Goal: Task Accomplishment & Management: Use online tool/utility

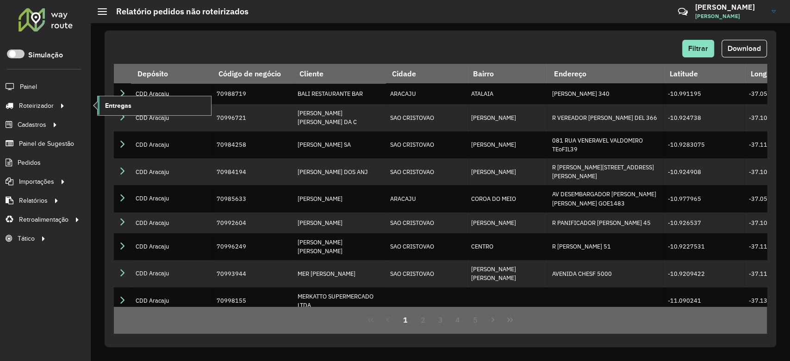
click at [130, 103] on span "Entregas" at bounding box center [118, 106] width 26 height 10
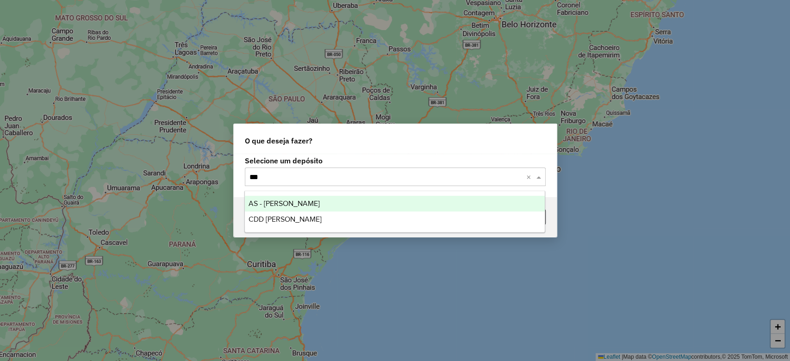
type input "****"
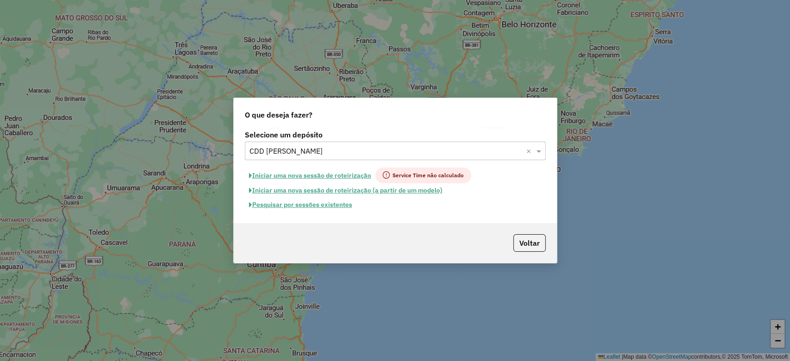
click at [280, 209] on button "Pesquisar por sessões existentes" at bounding box center [301, 205] width 112 height 14
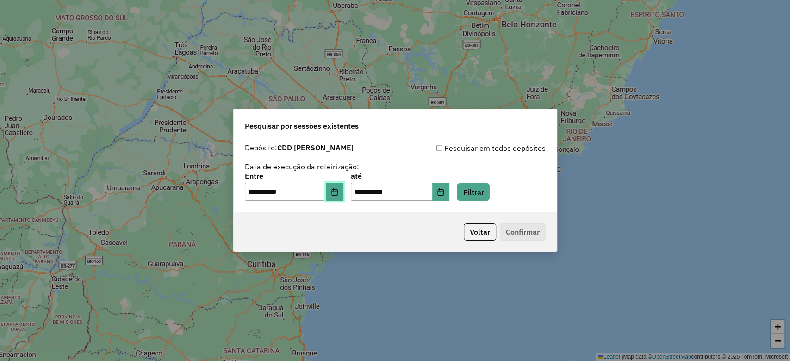
click at [338, 188] on icon "Choose Date" at bounding box center [334, 191] width 7 height 7
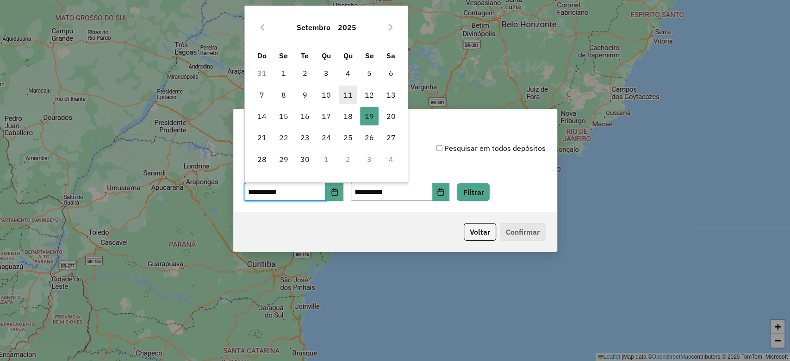
click at [342, 94] on span "11" at bounding box center [348, 95] width 19 height 19
type input "**********"
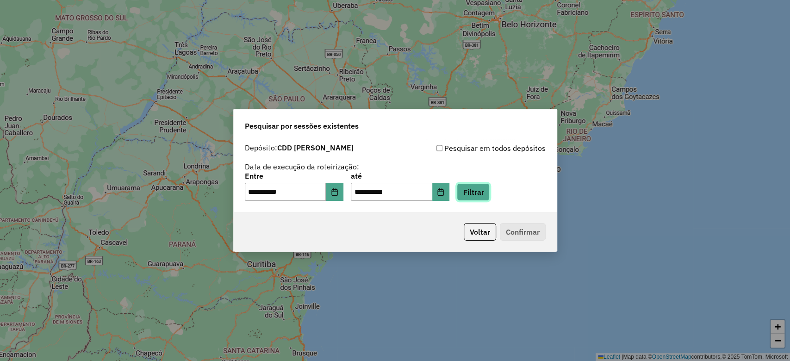
click at [479, 189] on button "Filtrar" at bounding box center [473, 192] width 33 height 18
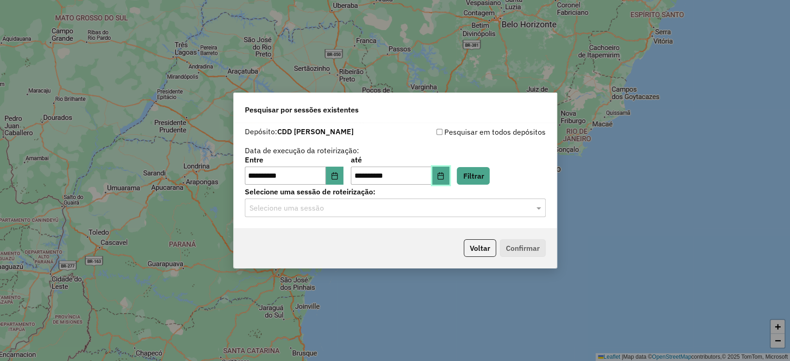
click at [444, 175] on icon "Choose Date" at bounding box center [440, 175] width 7 height 7
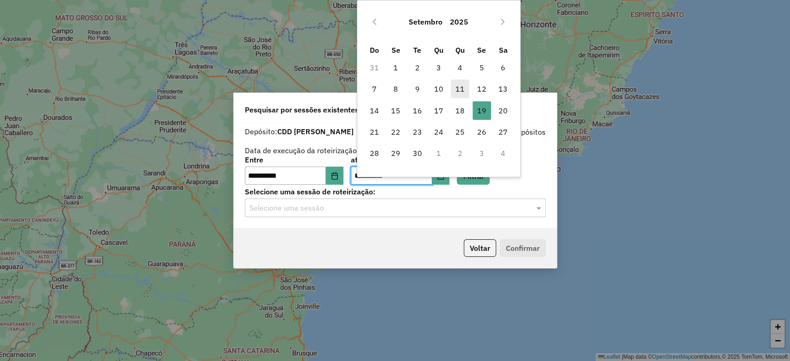
click at [457, 92] on span "11" at bounding box center [460, 89] width 19 height 19
type input "**********"
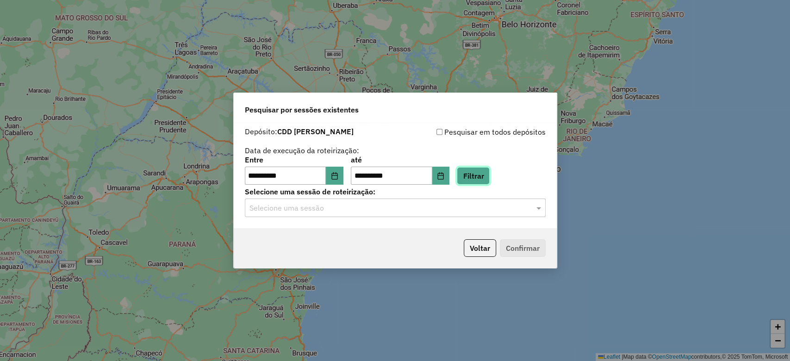
click at [489, 177] on button "Filtrar" at bounding box center [473, 176] width 33 height 18
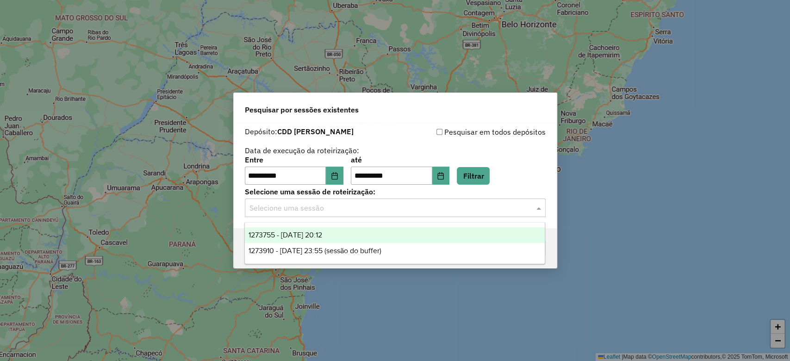
click at [483, 203] on input "text" at bounding box center [386, 208] width 273 height 11
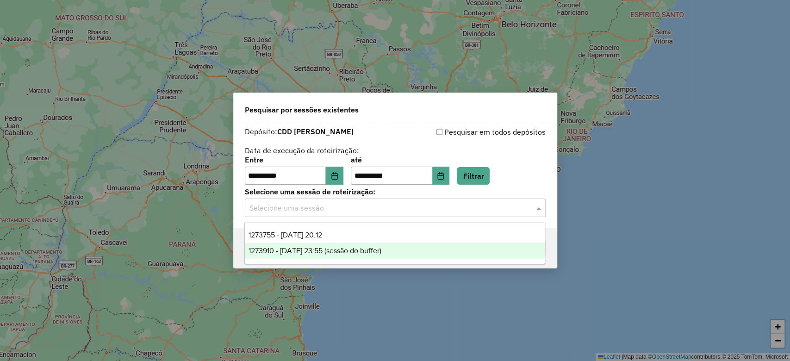
click at [445, 244] on div "1273910 - 11/09/2025 23:55 (sessão do buffer)" at bounding box center [395, 251] width 300 height 16
click at [460, 211] on input "text" at bounding box center [386, 208] width 273 height 11
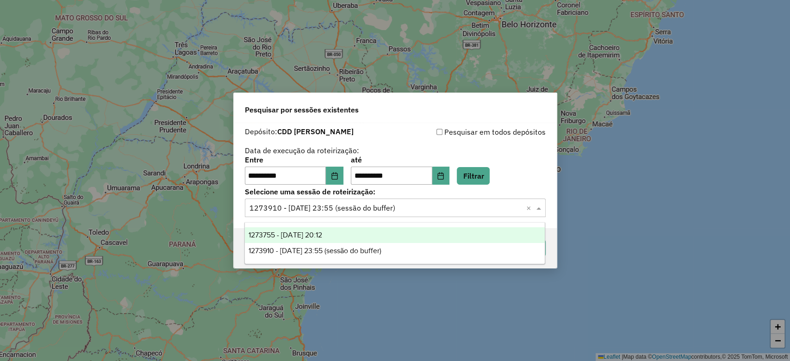
click at [423, 234] on div "1273755 - 11/09/2025 20:12" at bounding box center [395, 235] width 300 height 16
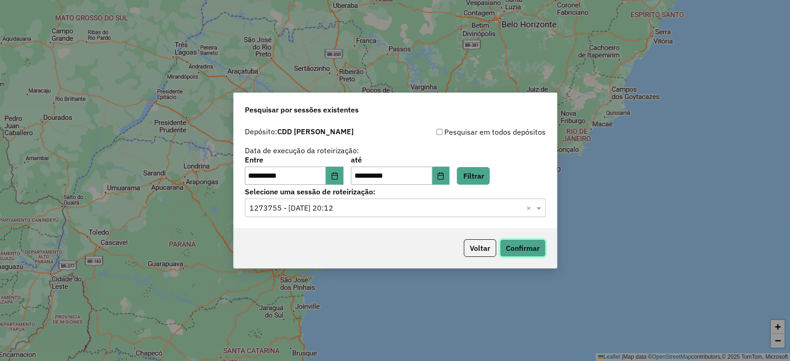
click at [519, 250] on button "Confirmar" at bounding box center [523, 248] width 46 height 18
click at [485, 243] on button "Voltar" at bounding box center [480, 248] width 32 height 18
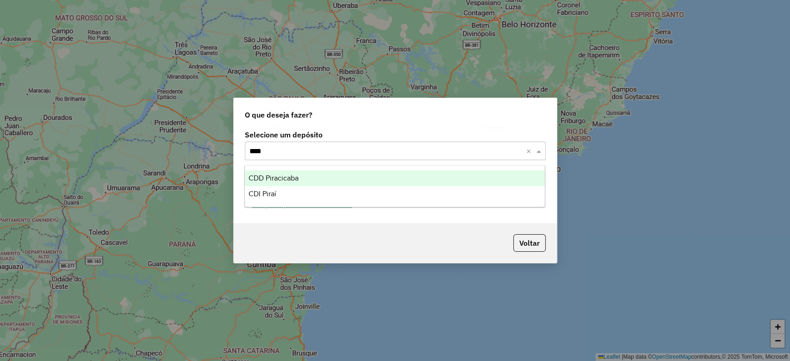
type input "*****"
click at [263, 175] on span "CDD Piracicaba" at bounding box center [274, 178] width 50 height 8
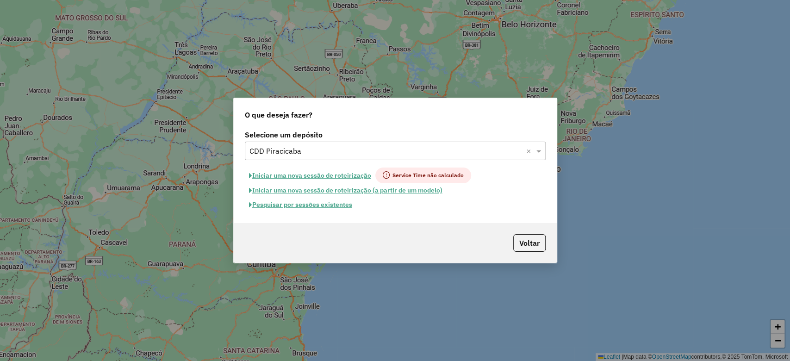
click at [340, 206] on button "Pesquisar por sessões existentes" at bounding box center [301, 205] width 112 height 14
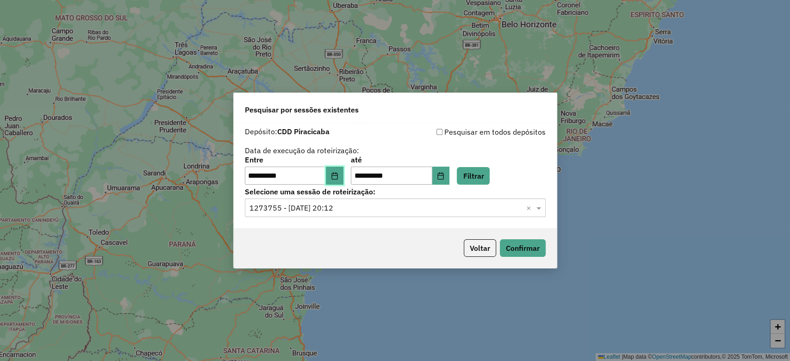
click at [333, 181] on button "Choose Date" at bounding box center [335, 176] width 18 height 19
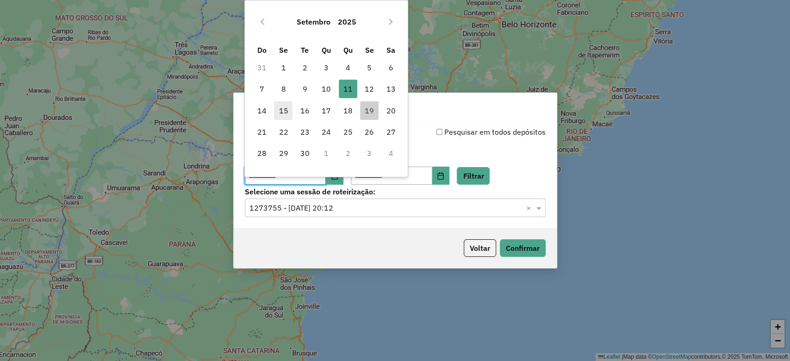
click at [286, 109] on span "15" at bounding box center [283, 110] width 19 height 19
type input "**********"
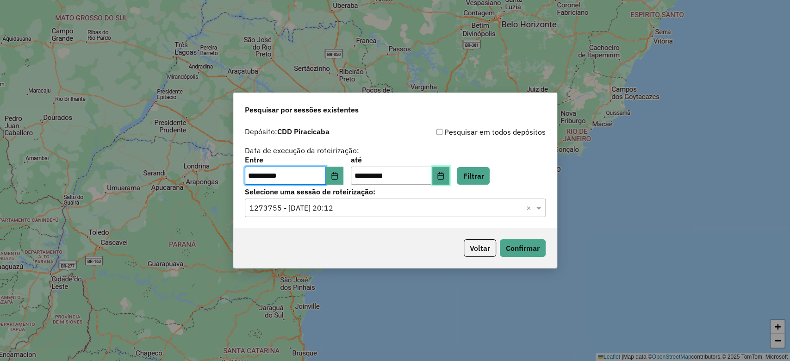
click at [444, 174] on icon "Choose Date" at bounding box center [440, 175] width 7 height 7
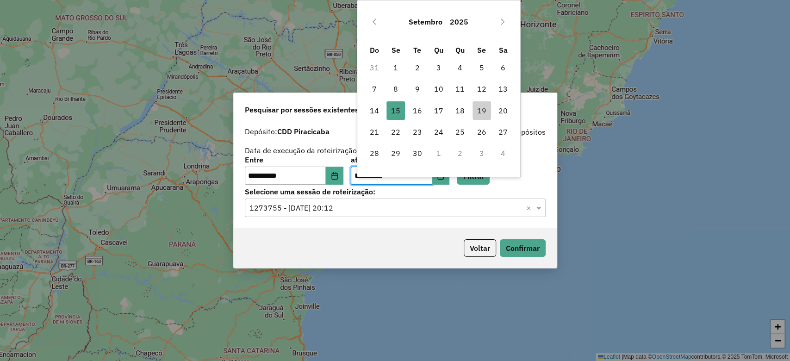
click at [384, 111] on td "14" at bounding box center [373, 110] width 21 height 21
click at [397, 111] on span "15" at bounding box center [396, 110] width 19 height 19
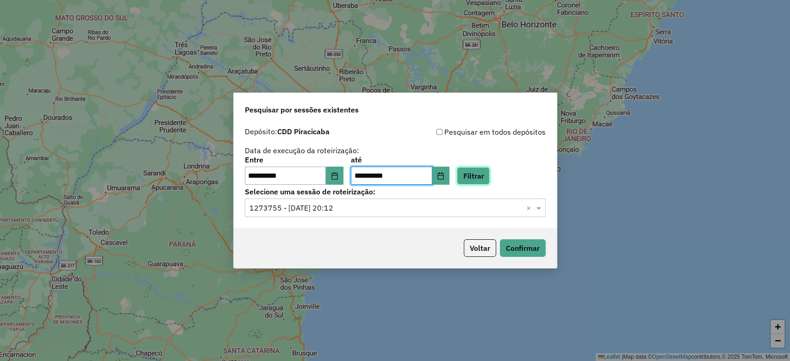
click at [490, 167] on button "Filtrar" at bounding box center [473, 176] width 33 height 18
click at [490, 176] on button "Filtrar" at bounding box center [473, 176] width 33 height 18
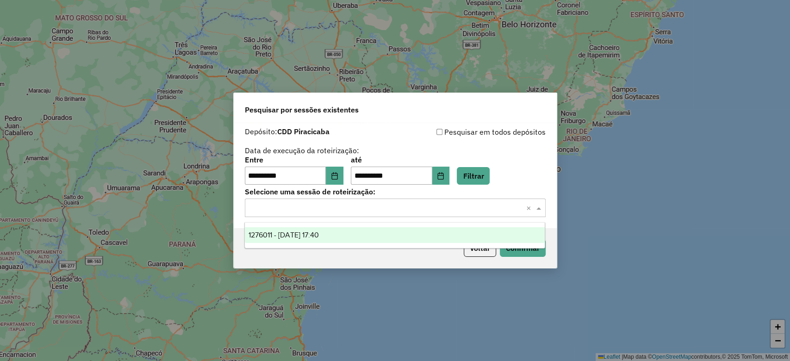
click at [353, 213] on input "text" at bounding box center [386, 208] width 273 height 11
click at [319, 232] on span "1276011 - 15/09/2025 17:40" at bounding box center [284, 235] width 70 height 8
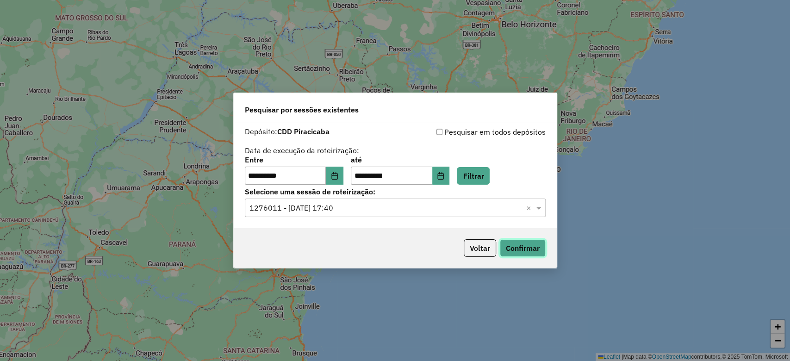
click at [524, 248] on button "Confirmar" at bounding box center [523, 248] width 46 height 18
click at [337, 175] on icon "Choose Date" at bounding box center [334, 175] width 7 height 7
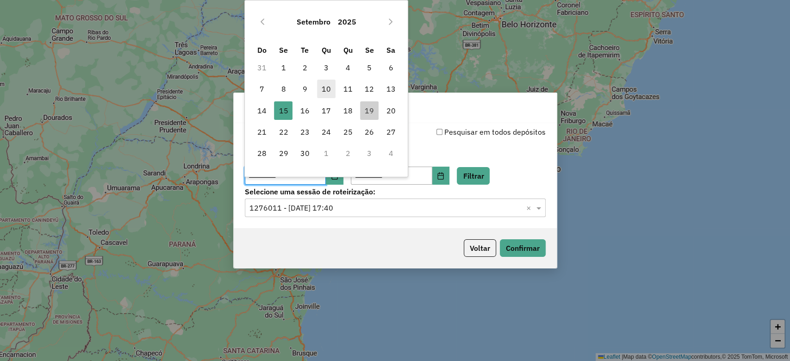
click at [322, 85] on span "10" at bounding box center [326, 89] width 19 height 19
type input "**********"
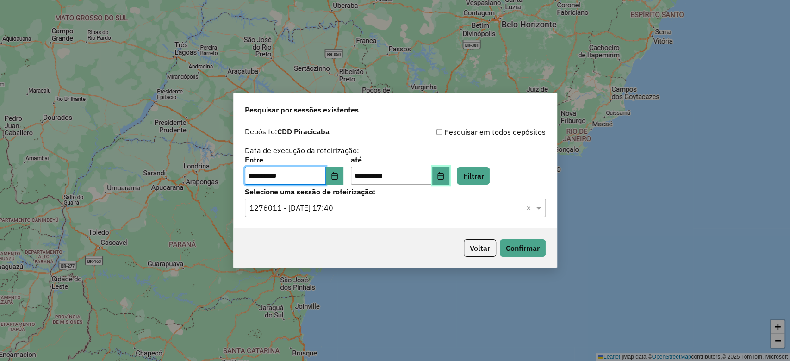
click at [444, 177] on icon "Choose Date" at bounding box center [440, 175] width 7 height 7
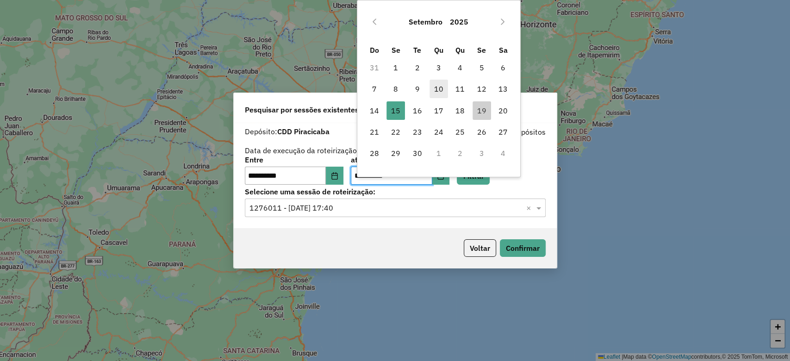
click at [444, 92] on span "10" at bounding box center [439, 89] width 19 height 19
type input "**********"
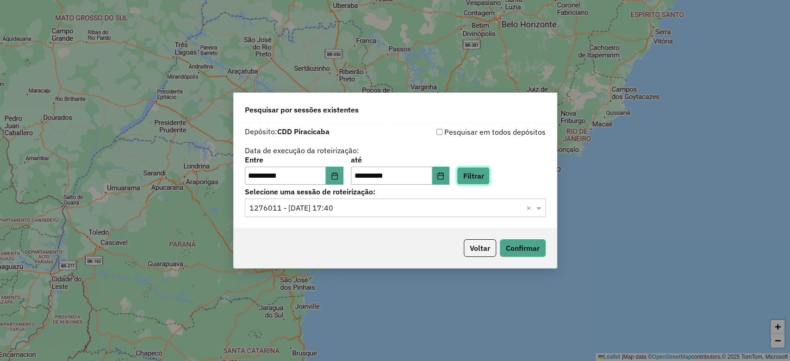
click at [481, 174] on button "Filtrar" at bounding box center [473, 176] width 33 height 18
click at [393, 203] on input "text" at bounding box center [386, 208] width 273 height 11
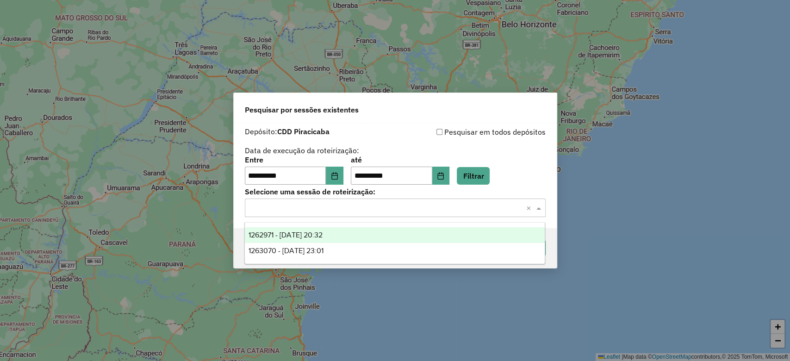
click at [311, 231] on span "1262971 - 10/09/2025 20:32" at bounding box center [286, 235] width 74 height 8
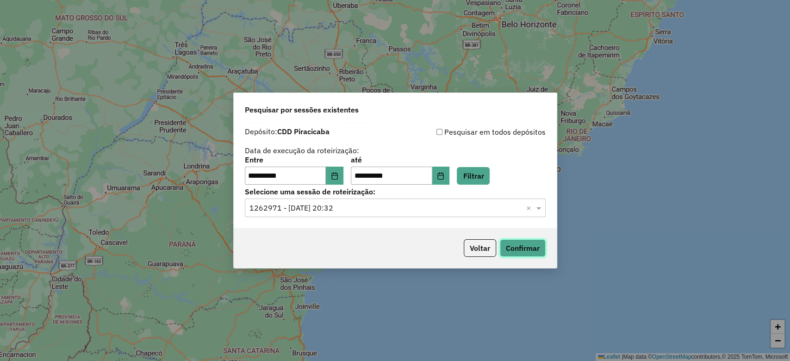
click at [532, 245] on button "Confirmar" at bounding box center [523, 248] width 46 height 18
click at [478, 250] on button "Voltar" at bounding box center [480, 248] width 32 height 18
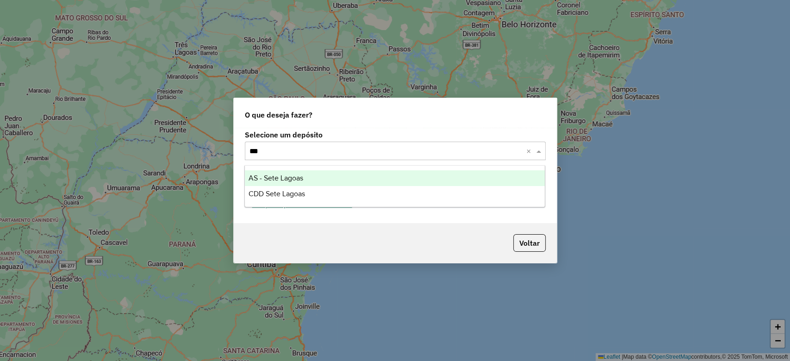
type input "****"
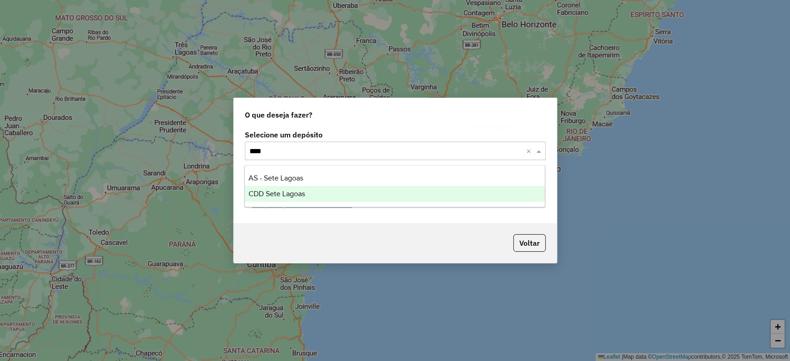
click at [329, 189] on div "CDD Sete Lagoas" at bounding box center [395, 194] width 300 height 16
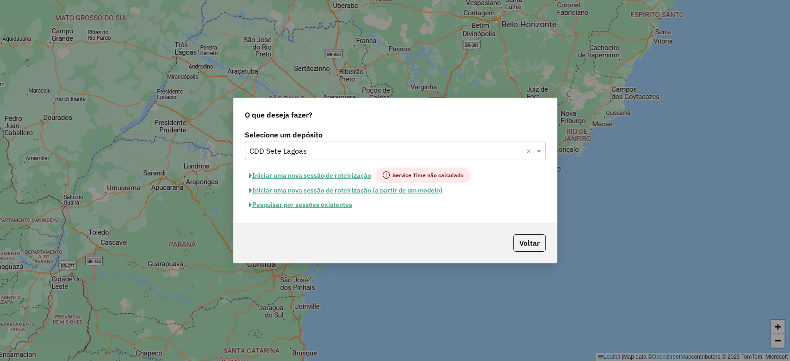
click at [343, 204] on button "Pesquisar por sessões existentes" at bounding box center [301, 205] width 112 height 14
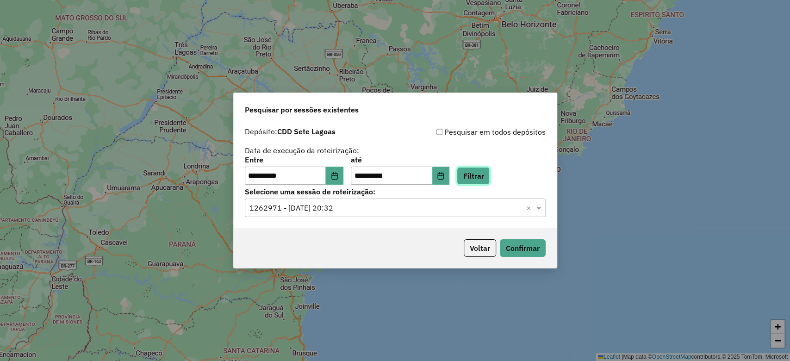
click at [482, 171] on button "Filtrar" at bounding box center [473, 176] width 33 height 18
click at [409, 206] on input "text" at bounding box center [386, 208] width 273 height 11
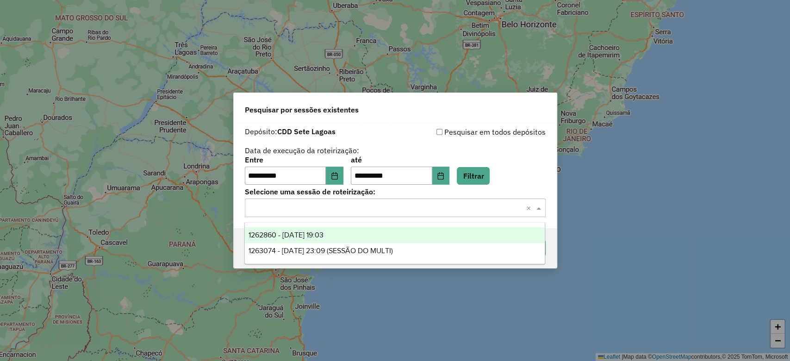
click at [312, 233] on span "1262860 - 10/09/2025 19:03" at bounding box center [286, 235] width 75 height 8
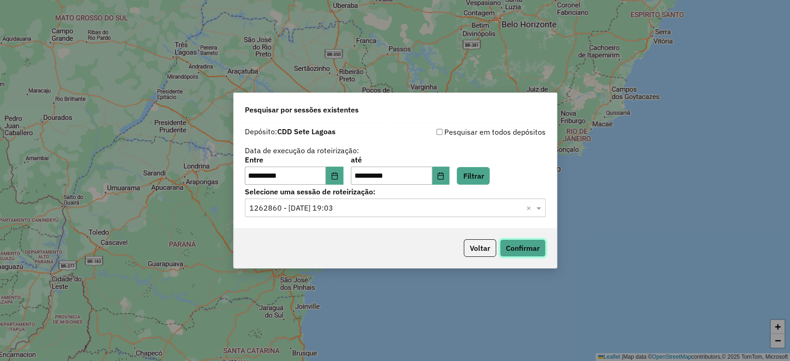
click at [509, 249] on button "Confirmar" at bounding box center [523, 248] width 46 height 18
click at [478, 250] on button "Voltar" at bounding box center [480, 248] width 32 height 18
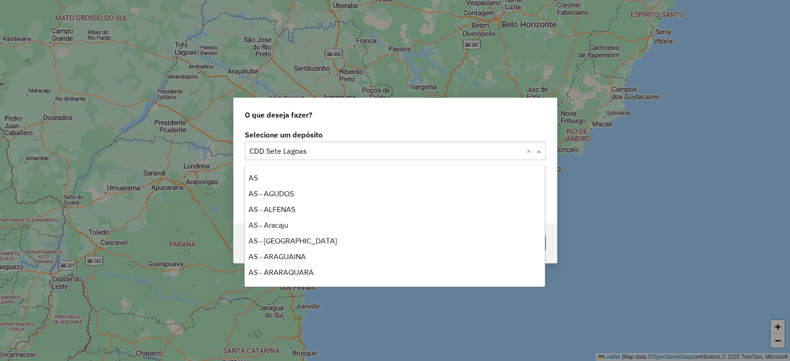
click at [442, 142] on div "Selecione um depósito × CDD Sete Lagoas ×" at bounding box center [395, 151] width 301 height 19
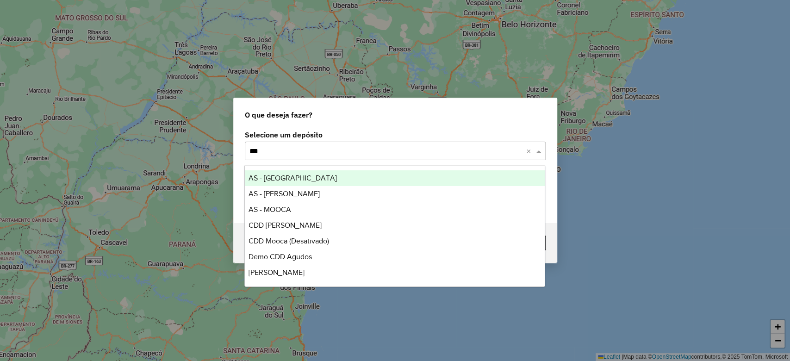
type input "****"
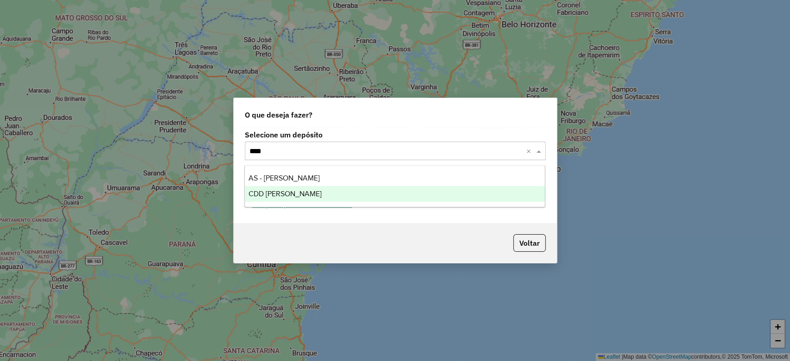
click at [267, 194] on span "CDD Mogi Mirim" at bounding box center [285, 194] width 73 height 8
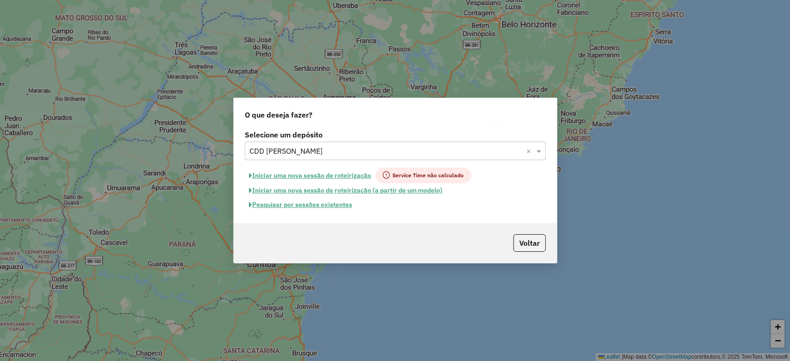
click at [337, 202] on button "Pesquisar por sessões existentes" at bounding box center [301, 205] width 112 height 14
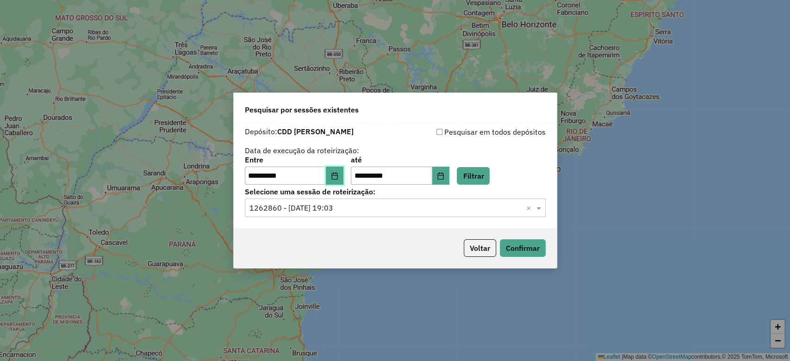
click at [338, 178] on icon "Choose Date" at bounding box center [334, 175] width 7 height 7
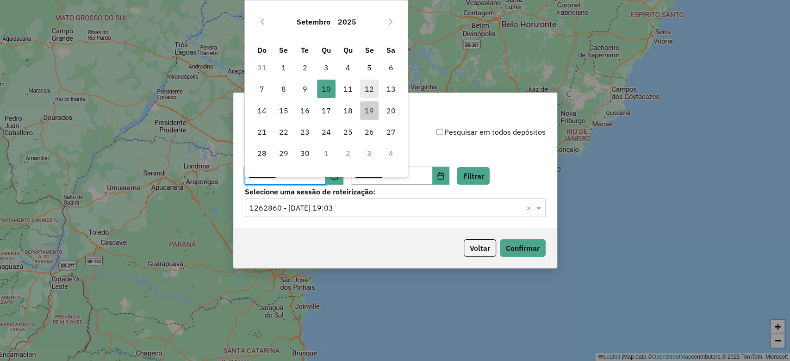
click at [372, 88] on span "12" at bounding box center [369, 89] width 19 height 19
type input "**********"
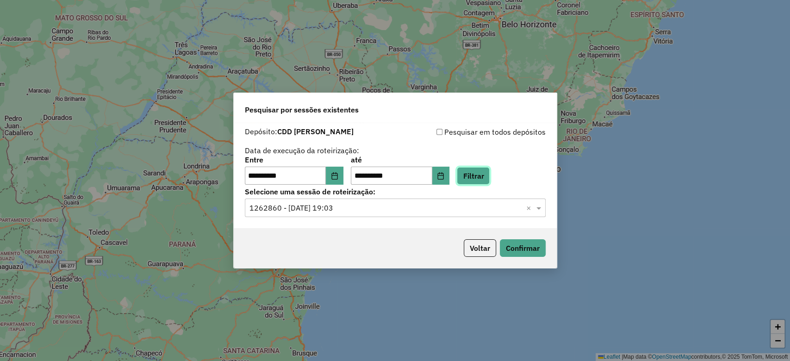
click at [477, 173] on button "Filtrar" at bounding box center [473, 176] width 33 height 18
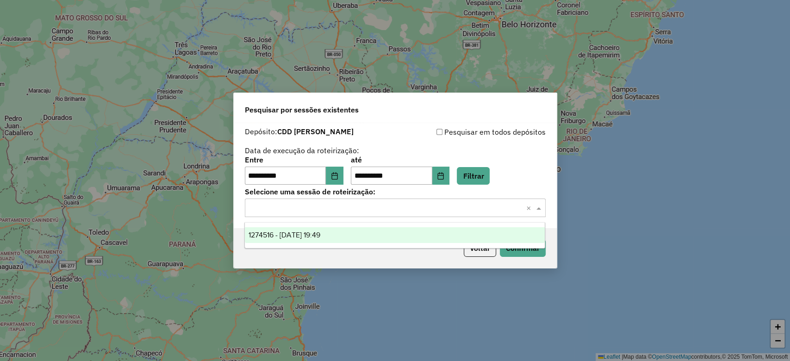
click at [337, 217] on div "Selecione uma sessão × ×" at bounding box center [395, 208] width 301 height 19
click at [320, 233] on span "1274516 - 12/09/2025 19:49" at bounding box center [285, 235] width 72 height 8
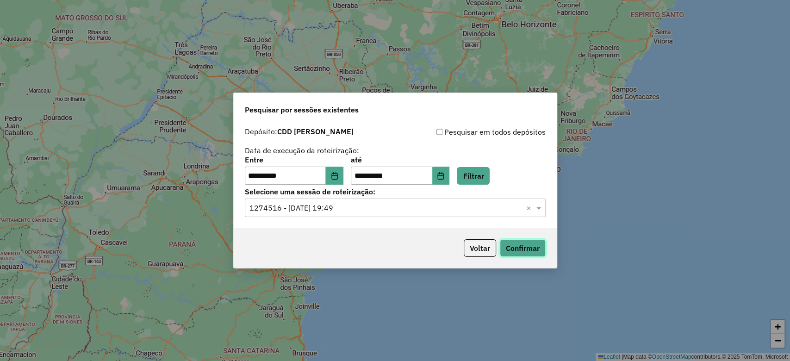
click at [533, 250] on button "Confirmar" at bounding box center [523, 248] width 46 height 18
click at [482, 250] on button "Voltar" at bounding box center [480, 248] width 32 height 18
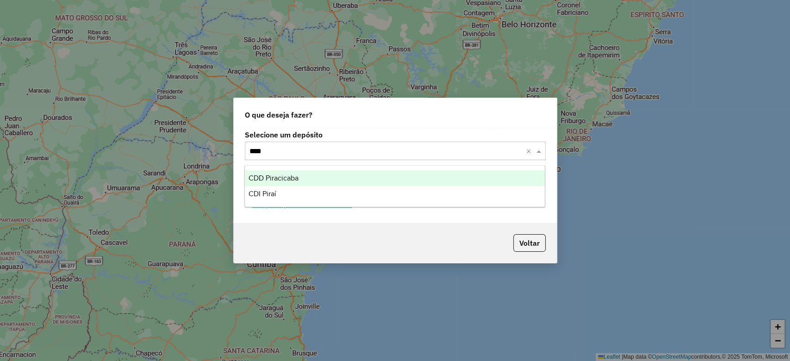
type input "*****"
click at [290, 179] on span "CDD Piracicaba" at bounding box center [274, 178] width 50 height 8
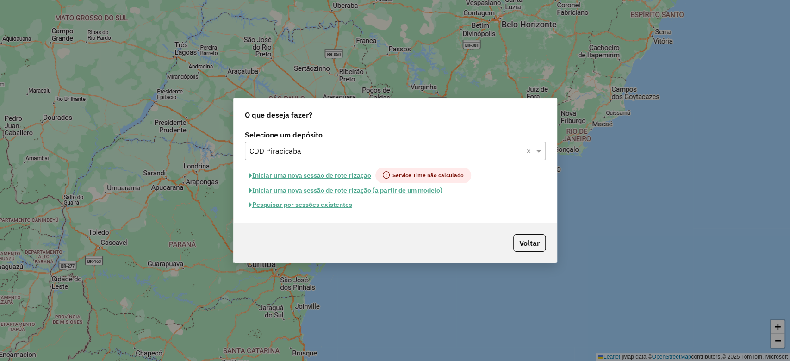
click at [307, 205] on button "Pesquisar por sessões existentes" at bounding box center [301, 205] width 112 height 14
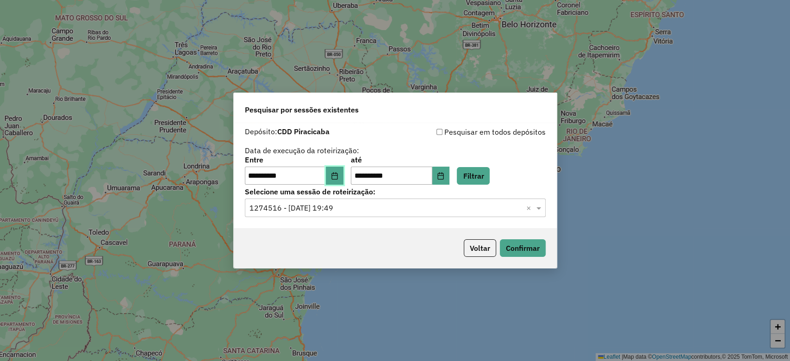
click at [338, 177] on icon "Choose Date" at bounding box center [334, 175] width 7 height 7
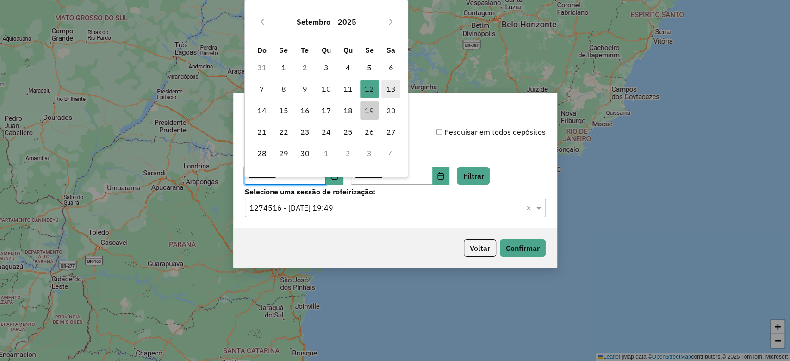
click at [394, 81] on span "13" at bounding box center [390, 89] width 19 height 19
type input "**********"
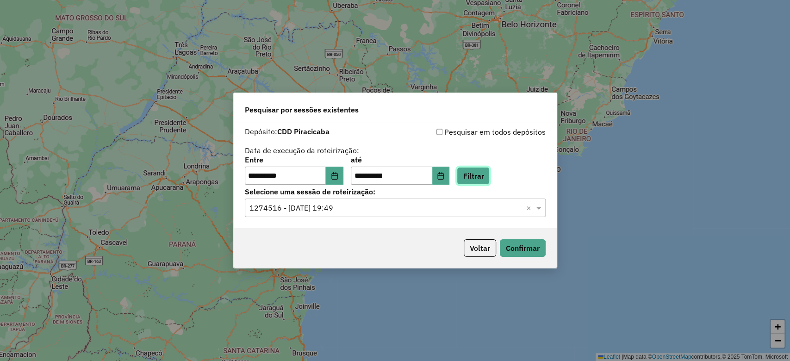
click at [481, 179] on button "Filtrar" at bounding box center [473, 176] width 33 height 18
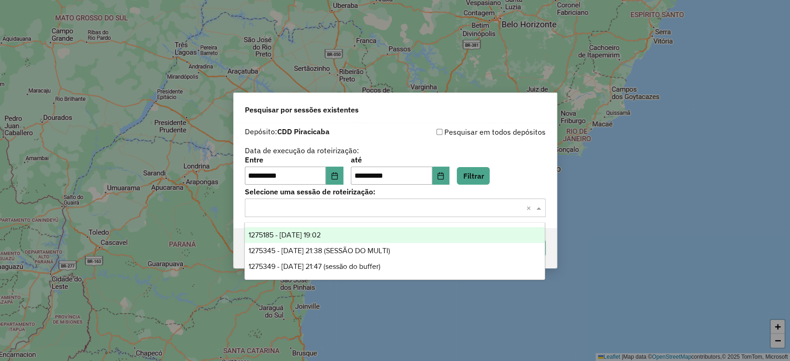
click at [336, 203] on input "text" at bounding box center [386, 208] width 273 height 11
click at [374, 239] on div "1275185 - 13/09/2025 19:02" at bounding box center [395, 235] width 300 height 16
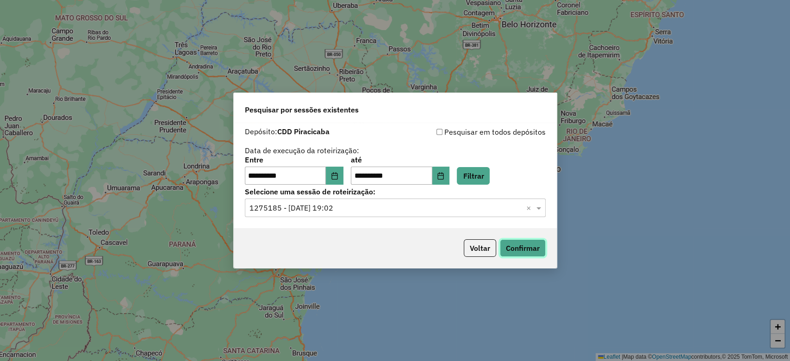
click at [527, 246] on button "Confirmar" at bounding box center [523, 248] width 46 height 18
click at [474, 243] on button "Voltar" at bounding box center [480, 248] width 32 height 18
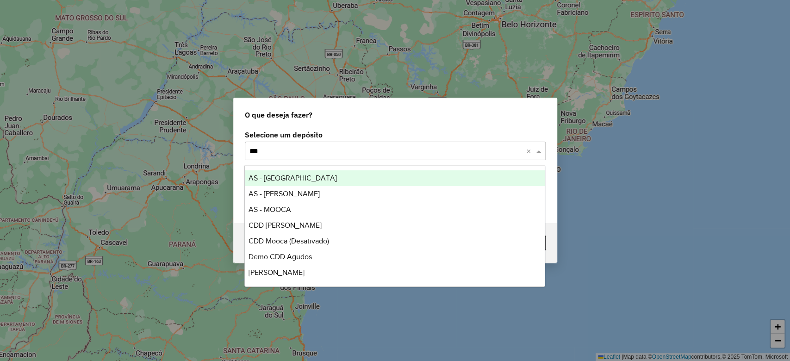
type input "****"
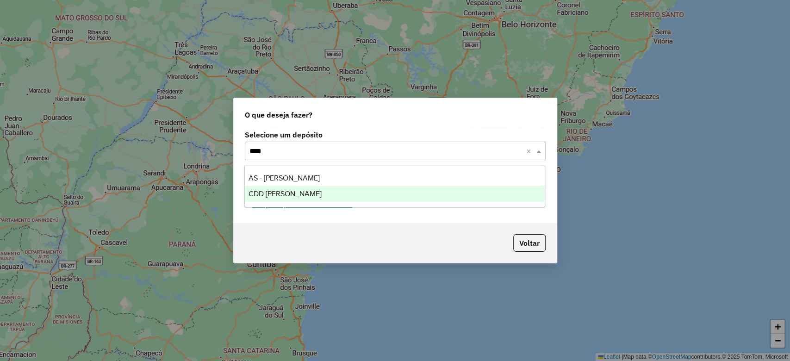
click at [289, 198] on div "CDD Mogi Mirim" at bounding box center [395, 194] width 300 height 16
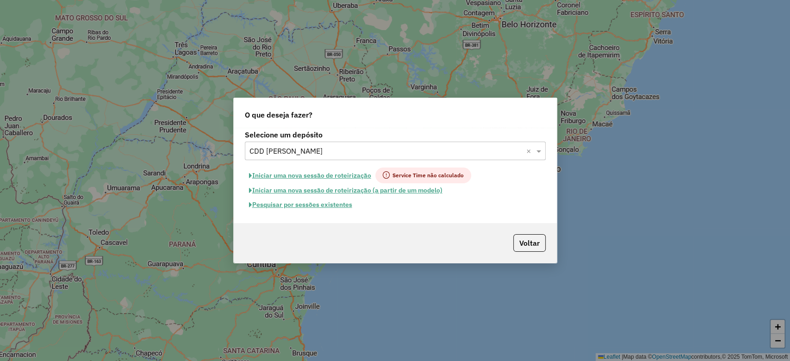
click at [291, 204] on button "Pesquisar por sessões existentes" at bounding box center [301, 205] width 112 height 14
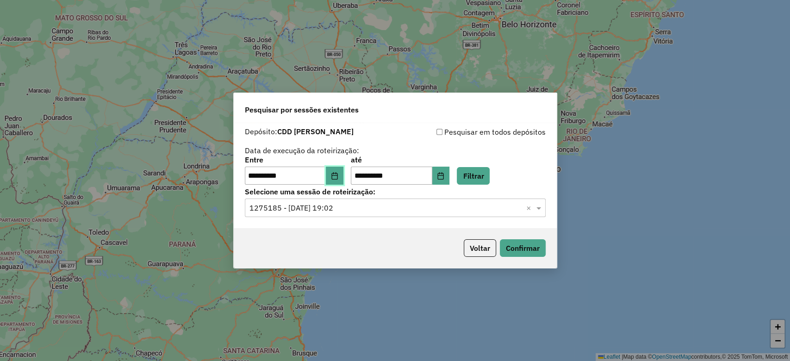
click at [338, 178] on icon "Choose Date" at bounding box center [334, 175] width 7 height 7
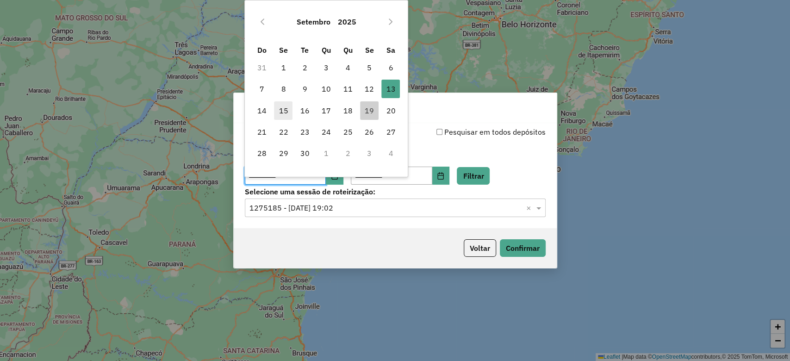
click at [285, 107] on span "15" at bounding box center [283, 110] width 19 height 19
type input "**********"
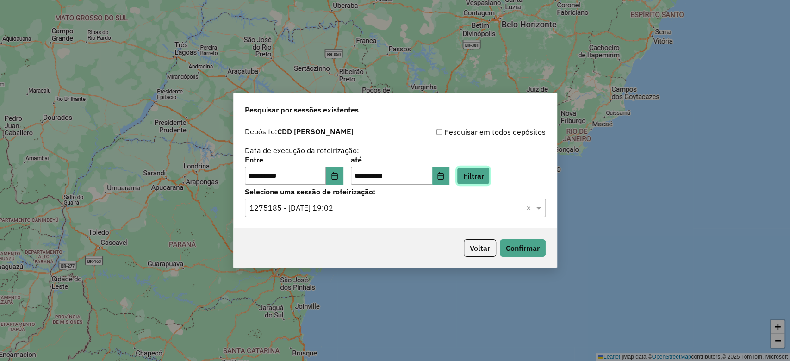
click at [486, 171] on button "Filtrar" at bounding box center [473, 176] width 33 height 18
click at [369, 212] on input "text" at bounding box center [386, 208] width 273 height 11
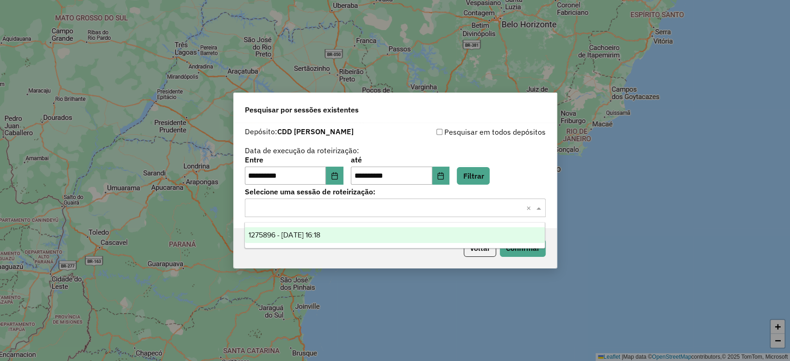
click at [344, 241] on div "1275896 - 15/09/2025 16:18" at bounding box center [395, 235] width 300 height 16
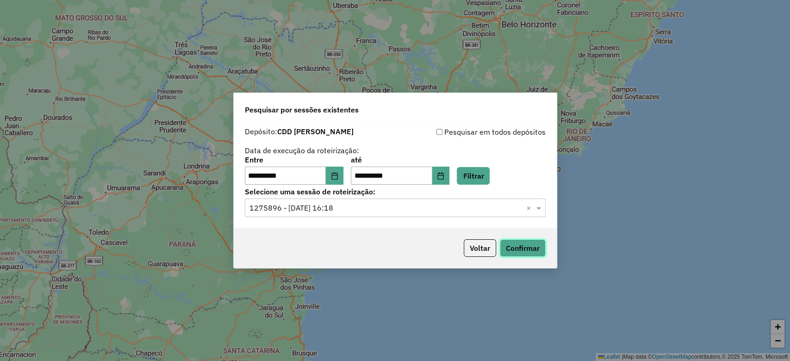
click at [526, 252] on button "Confirmar" at bounding box center [523, 248] width 46 height 18
click at [338, 169] on button "Choose Date" at bounding box center [335, 176] width 18 height 19
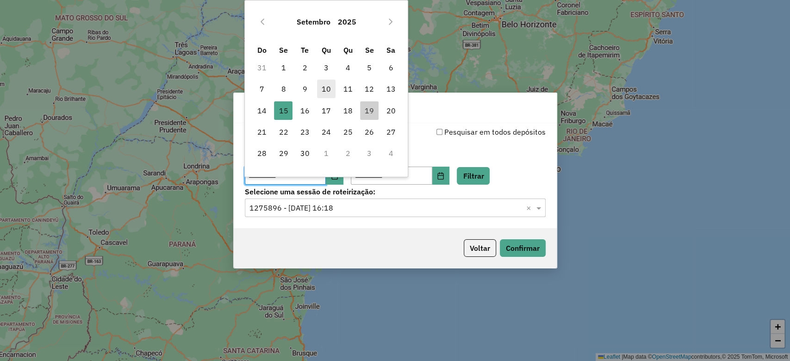
click at [328, 91] on span "10" at bounding box center [326, 89] width 19 height 19
type input "**********"
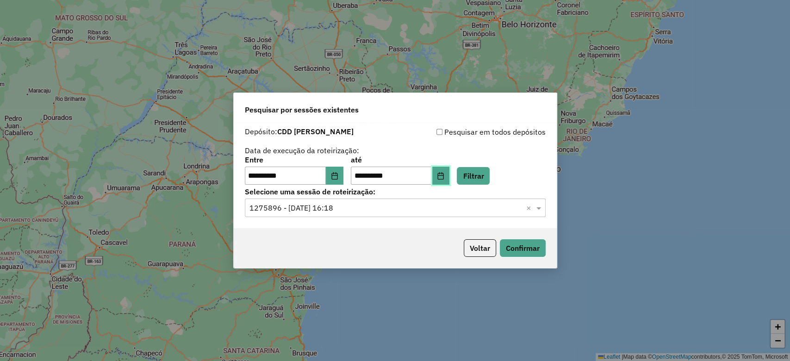
click at [450, 169] on button "Choose Date" at bounding box center [441, 176] width 18 height 19
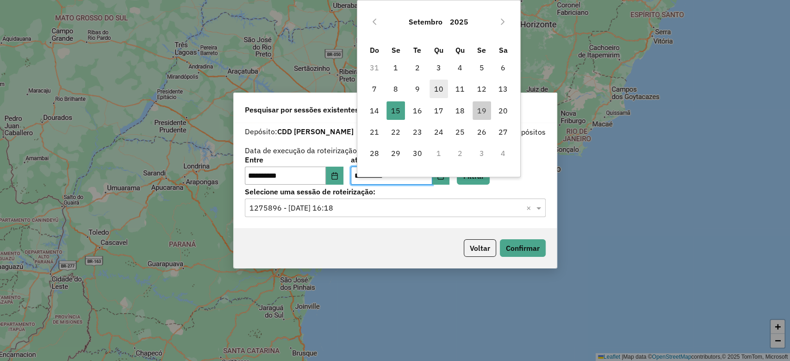
click at [442, 88] on span "10" at bounding box center [439, 89] width 19 height 19
type input "**********"
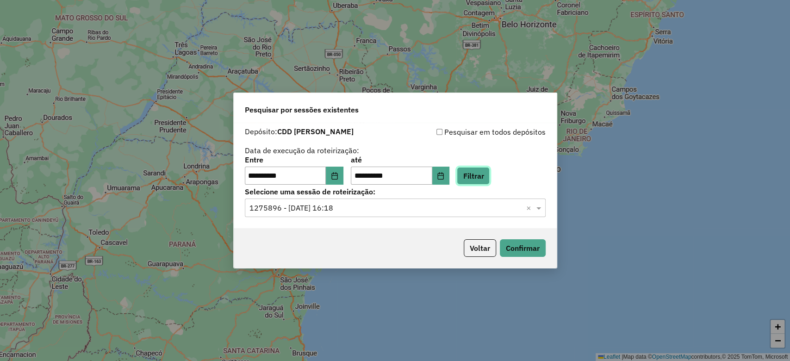
click at [489, 177] on button "Filtrar" at bounding box center [473, 176] width 33 height 18
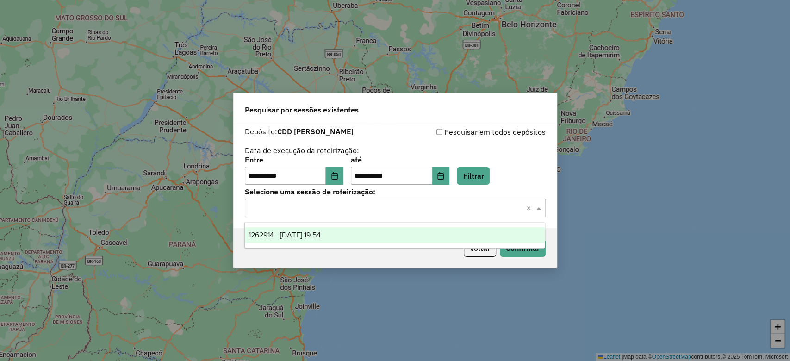
click at [398, 203] on input "text" at bounding box center [386, 208] width 273 height 11
click at [322, 230] on div "1262914 - 10/09/2025 19:54" at bounding box center [395, 235] width 300 height 16
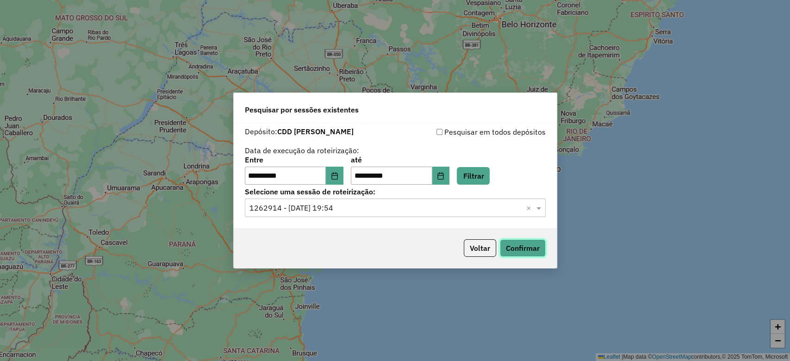
click at [517, 252] on button "Confirmar" at bounding box center [523, 248] width 46 height 18
click at [485, 245] on button "Voltar" at bounding box center [480, 248] width 32 height 18
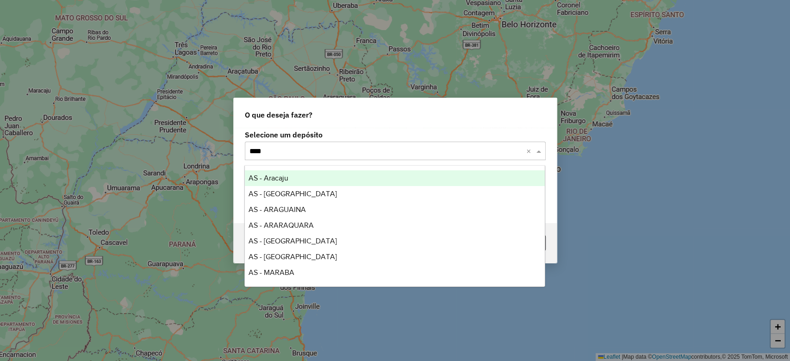
type input "*****"
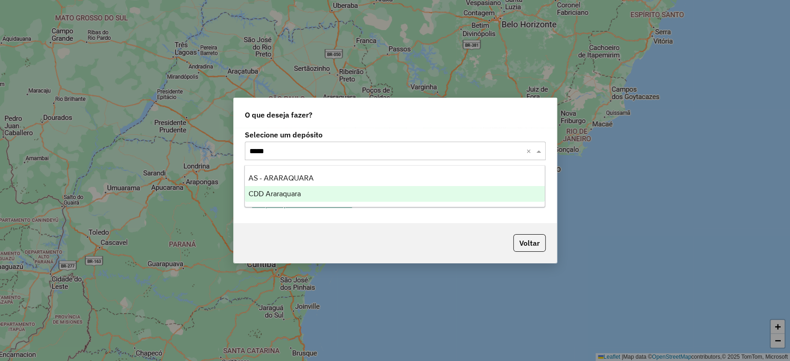
click at [270, 195] on span "CDD Araraquara" at bounding box center [275, 194] width 52 height 8
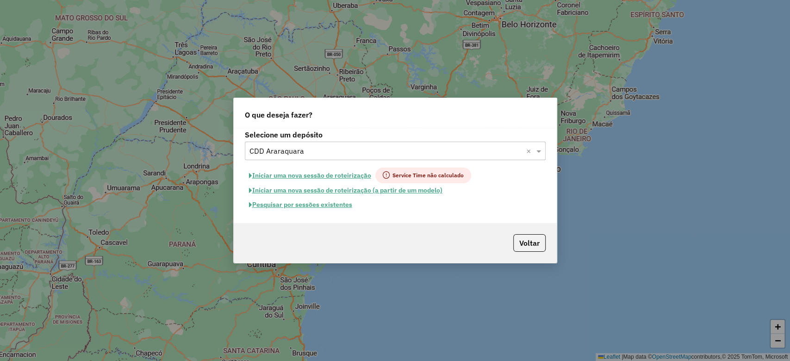
click at [328, 202] on button "Pesquisar por sessões existentes" at bounding box center [301, 205] width 112 height 14
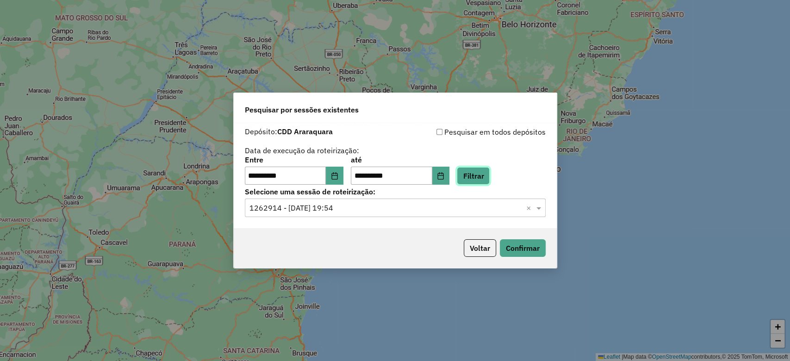
click at [470, 176] on button "Filtrar" at bounding box center [473, 176] width 33 height 18
click at [326, 203] on input "text" at bounding box center [386, 208] width 273 height 11
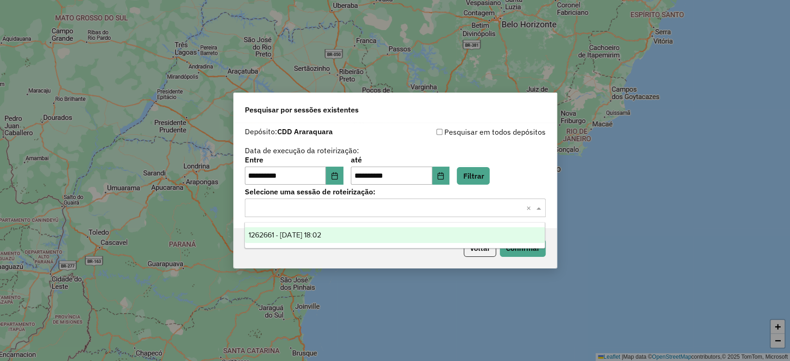
click at [326, 244] on ng-dropdown-panel "1262661 - 10/09/2025 18:02" at bounding box center [394, 235] width 301 height 26
click at [321, 234] on span "1262661 - 10/09/2025 18:02" at bounding box center [285, 235] width 73 height 8
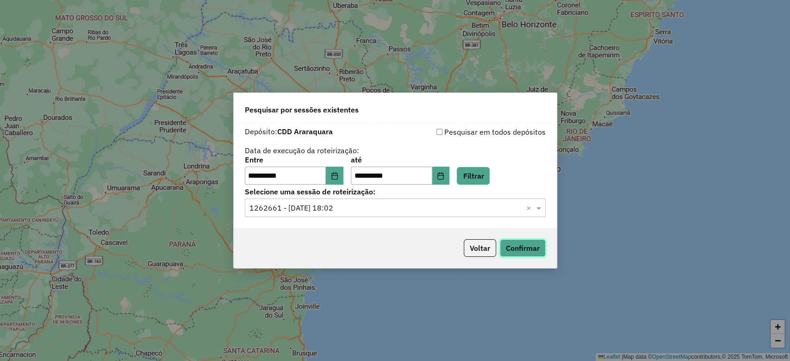
click at [541, 245] on button "Confirmar" at bounding box center [523, 248] width 46 height 18
click at [464, 245] on button "Voltar" at bounding box center [480, 248] width 32 height 18
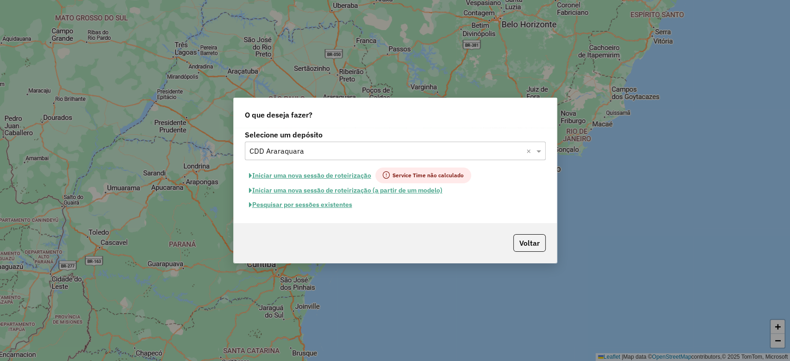
click at [306, 146] on input "text" at bounding box center [386, 151] width 273 height 11
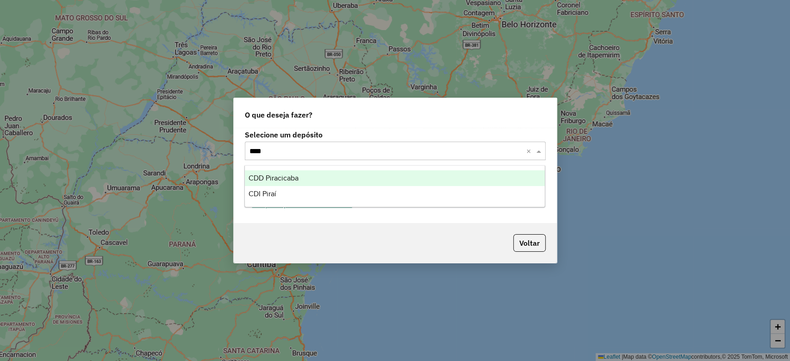
type input "*****"
click at [293, 176] on span "CDD Piracicaba" at bounding box center [274, 178] width 50 height 8
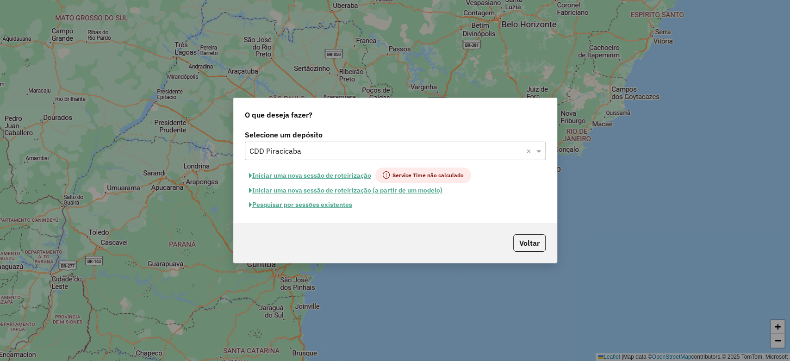
click at [339, 196] on button "Iniciar uma nova sessão de roteirização (a partir de um modelo)" at bounding box center [346, 190] width 202 height 14
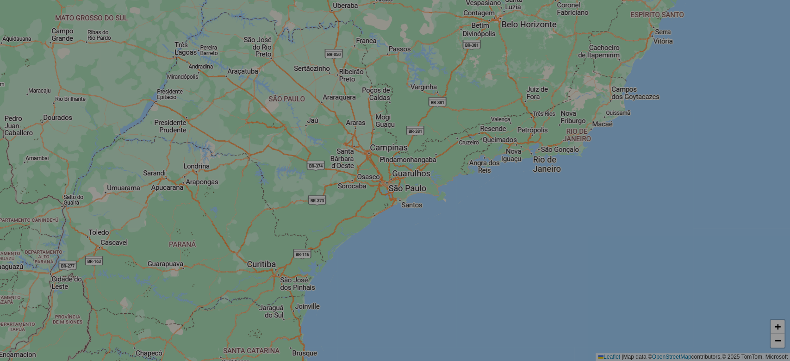
select select "*"
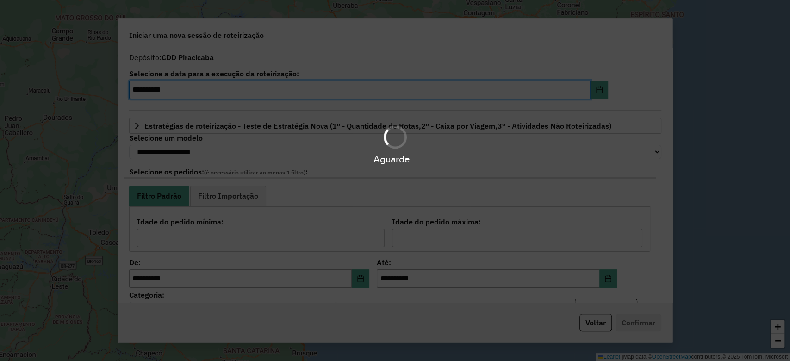
click at [342, 201] on div "Aguarde..." at bounding box center [395, 180] width 790 height 361
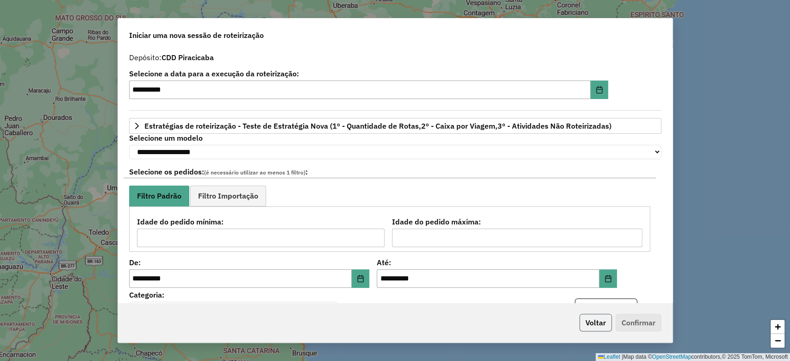
click at [586, 319] on button "Voltar" at bounding box center [596, 323] width 32 height 18
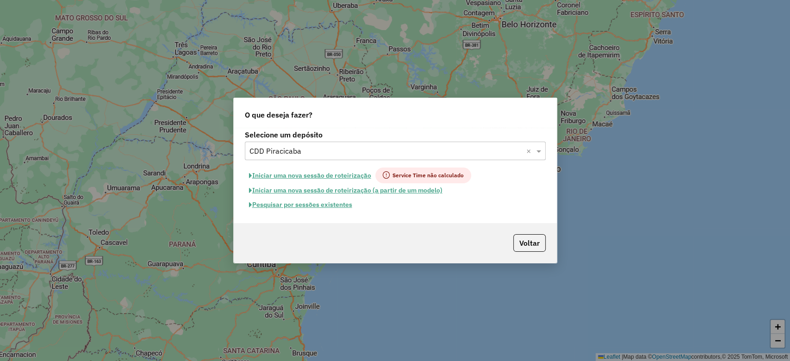
click at [319, 202] on button "Pesquisar por sessões existentes" at bounding box center [301, 205] width 112 height 14
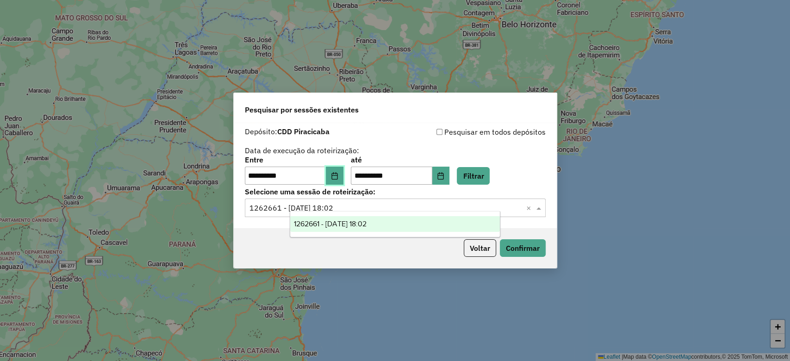
click at [338, 178] on icon "Choose Date" at bounding box center [334, 175] width 7 height 7
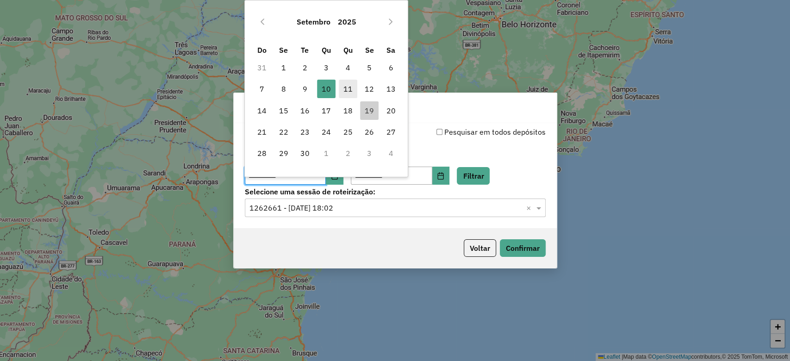
click at [348, 87] on span "11" at bounding box center [348, 89] width 19 height 19
type input "**********"
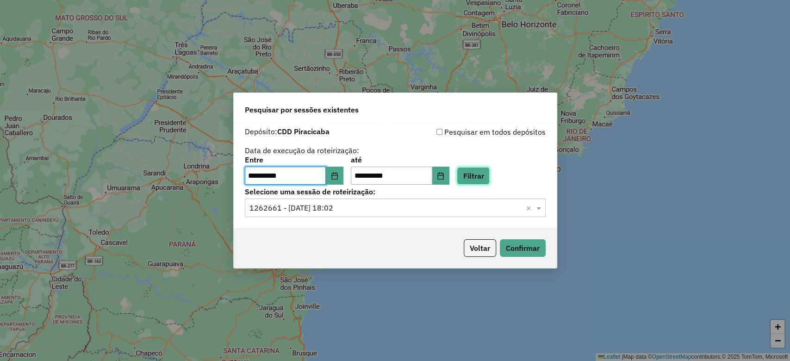
click at [490, 176] on button "Filtrar" at bounding box center [473, 176] width 33 height 18
click at [357, 198] on div "Selecione uma sessão de roteirização: Selecione uma sessão × ×" at bounding box center [395, 202] width 301 height 29
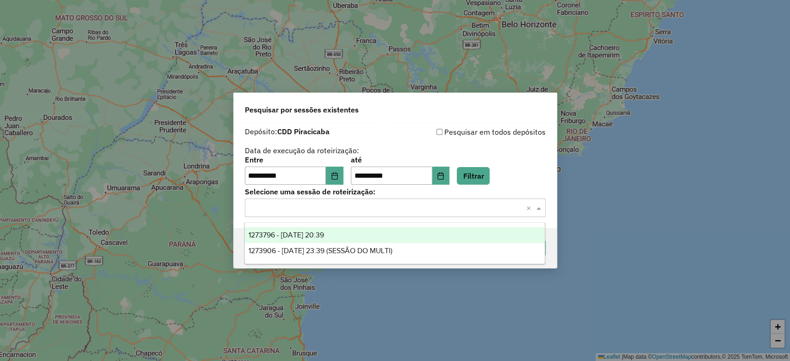
click at [357, 200] on div "Selecione uma sessão × ×" at bounding box center [395, 208] width 301 height 19
click at [352, 236] on div "1273796 - 11/09/2025 20:39" at bounding box center [395, 235] width 300 height 16
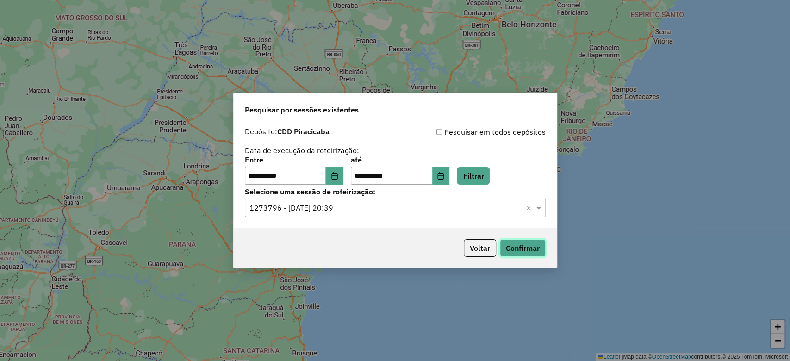
click at [511, 250] on button "Confirmar" at bounding box center [523, 248] width 46 height 18
click at [467, 248] on button "Voltar" at bounding box center [480, 248] width 32 height 18
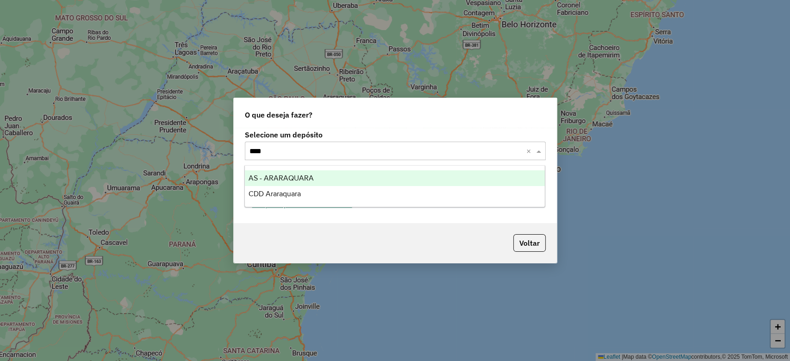
type input "*****"
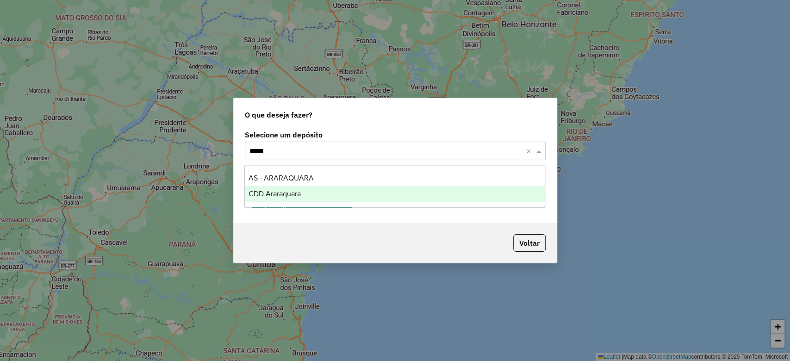
click at [333, 200] on div "CDD Araraquara" at bounding box center [395, 194] width 300 height 16
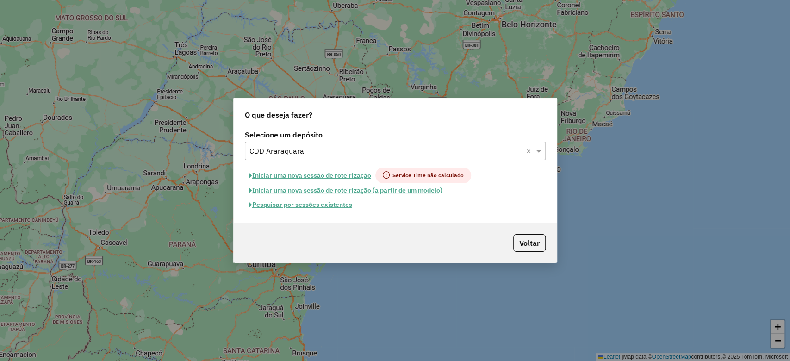
click at [336, 204] on button "Pesquisar por sessões existentes" at bounding box center [301, 205] width 112 height 14
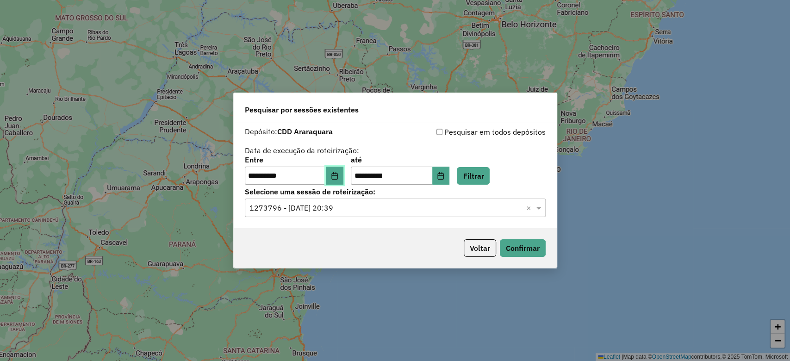
click at [340, 170] on button "Choose Date" at bounding box center [335, 176] width 18 height 19
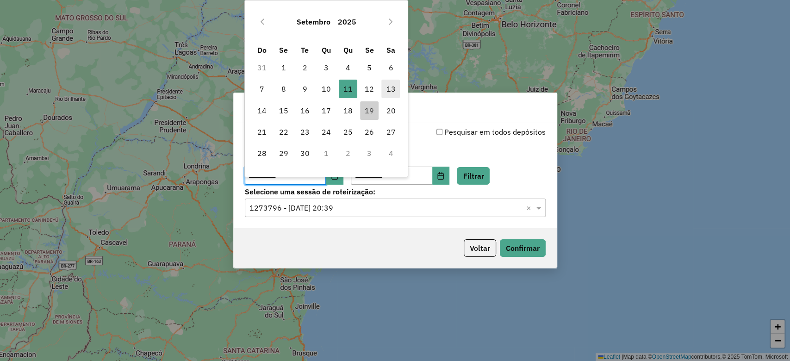
click at [391, 91] on span "13" at bounding box center [390, 89] width 19 height 19
type input "**********"
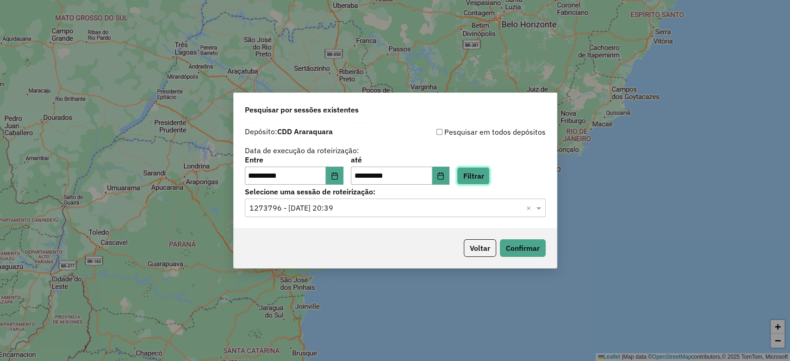
click at [490, 172] on button "Filtrar" at bounding box center [473, 176] width 33 height 18
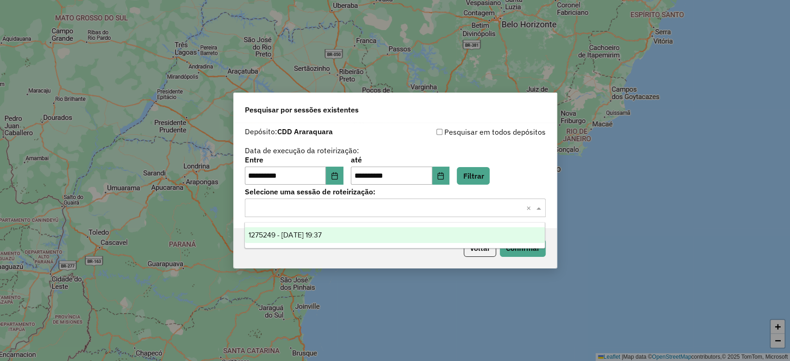
click at [312, 206] on input "text" at bounding box center [386, 208] width 273 height 11
click at [312, 245] on ng-dropdown-panel "1275249 - 13/09/2025 19:37" at bounding box center [394, 235] width 301 height 26
click at [319, 232] on span "1275249 - 13/09/2025 19:37" at bounding box center [285, 235] width 73 height 8
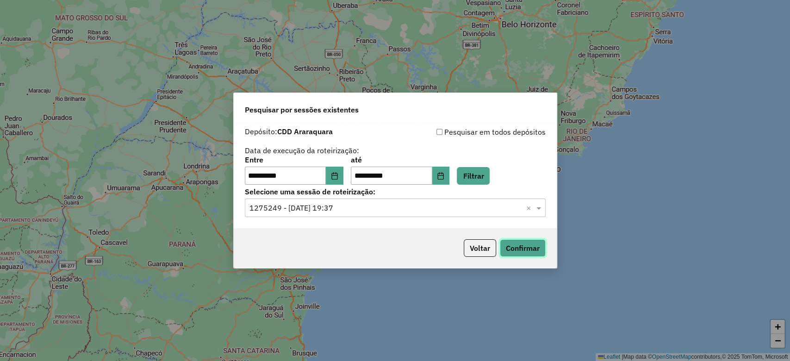
click at [518, 253] on button "Confirmar" at bounding box center [523, 248] width 46 height 18
click at [473, 244] on button "Voltar" at bounding box center [480, 248] width 32 height 18
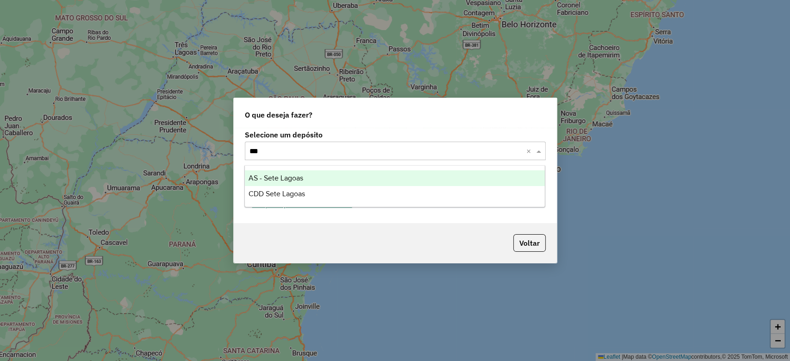
type input "****"
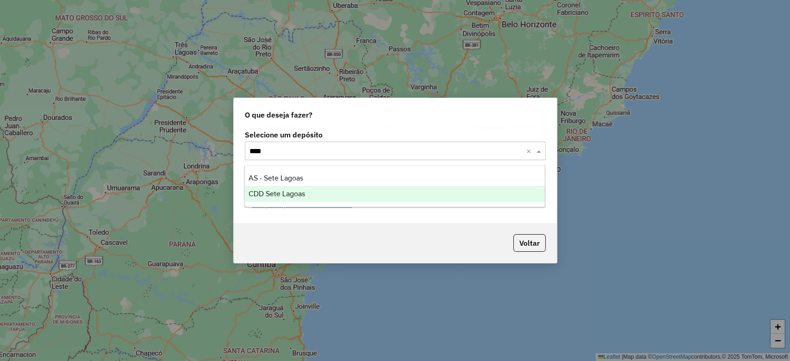
click at [329, 194] on div "CDD Sete Lagoas" at bounding box center [395, 194] width 300 height 16
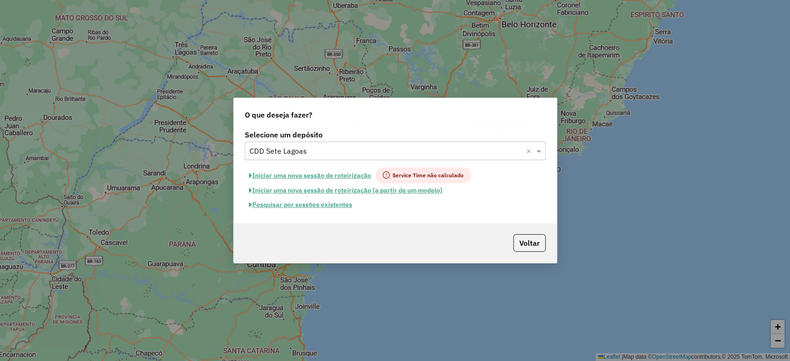
click at [333, 213] on div "Selecione um depósito Selecione um depósito × CDD Sete Lagoas × Iniciar uma nov…" at bounding box center [395, 175] width 323 height 95
click at [335, 203] on button "Pesquisar por sessões existentes" at bounding box center [301, 205] width 112 height 14
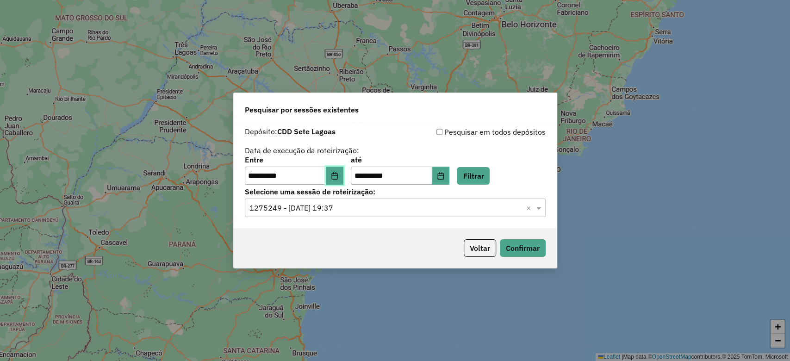
click at [338, 172] on icon "Choose Date" at bounding box center [334, 175] width 7 height 7
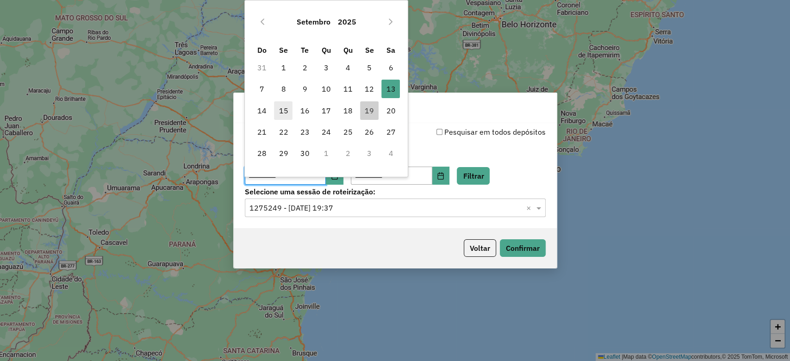
click at [288, 112] on span "15" at bounding box center [283, 110] width 19 height 19
type input "**********"
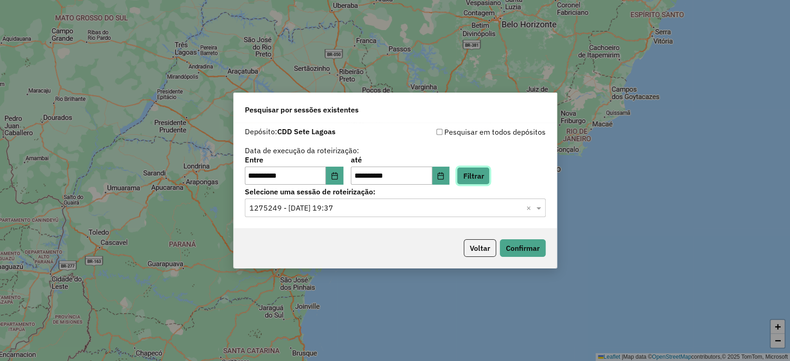
click at [477, 176] on button "Filtrar" at bounding box center [473, 176] width 33 height 18
click at [331, 205] on input "text" at bounding box center [386, 208] width 273 height 11
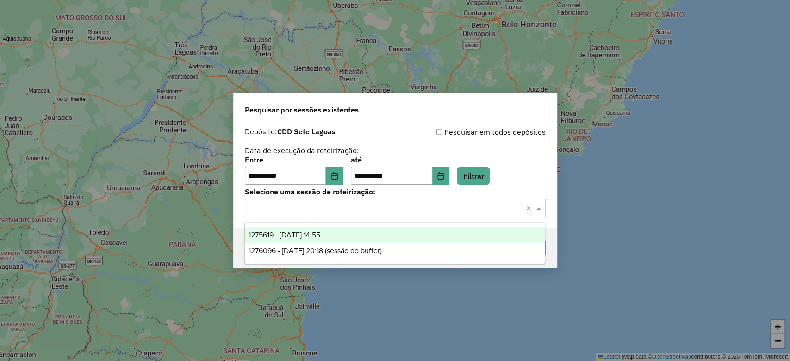
click at [320, 236] on span "1275619 - 15/09/2025 14:55" at bounding box center [285, 235] width 72 height 8
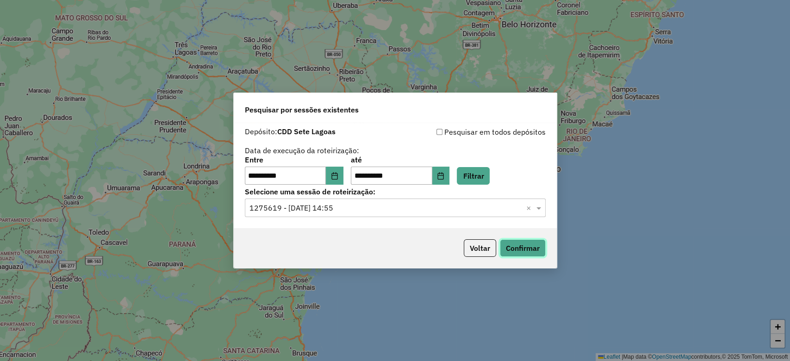
click at [530, 243] on button "Confirmar" at bounding box center [523, 248] width 46 height 18
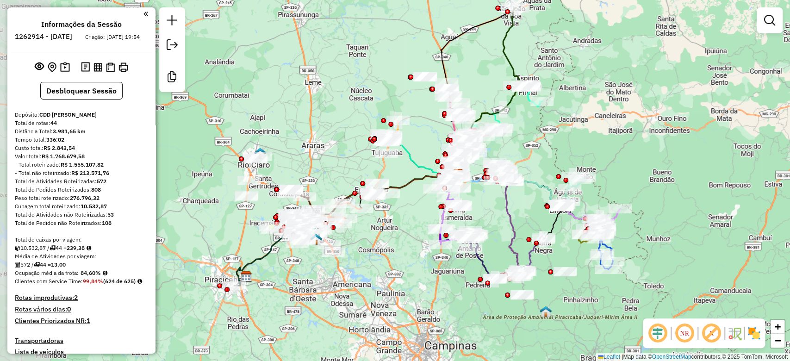
drag, startPoint x: 472, startPoint y: 142, endPoint x: 569, endPoint y: 130, distance: 98.0
click at [569, 130] on div "Janela de atendimento Grade de atendimento Capacidade Transportadoras Veículos …" at bounding box center [395, 180] width 790 height 361
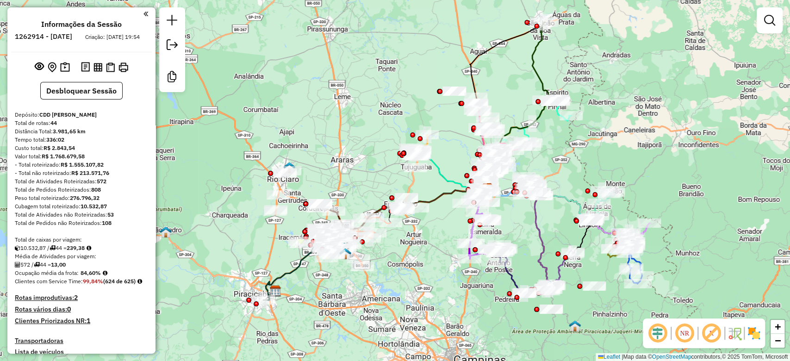
drag, startPoint x: 404, startPoint y: 75, endPoint x: 399, endPoint y: 95, distance: 21.0
click at [399, 95] on div "Janela de atendimento Grade de atendimento Capacidade Transportadoras Veículos …" at bounding box center [395, 180] width 790 height 361
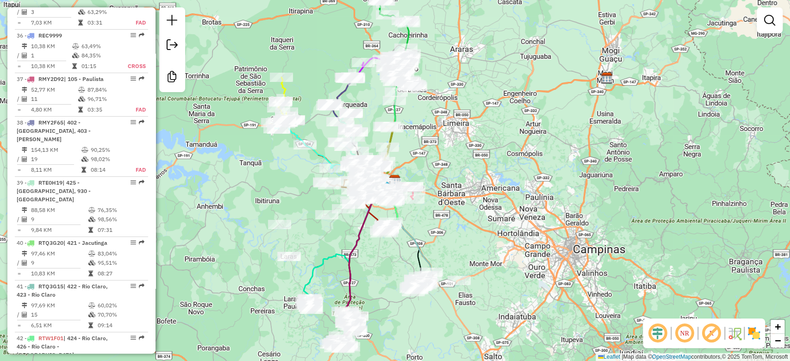
scroll to position [2284, 0]
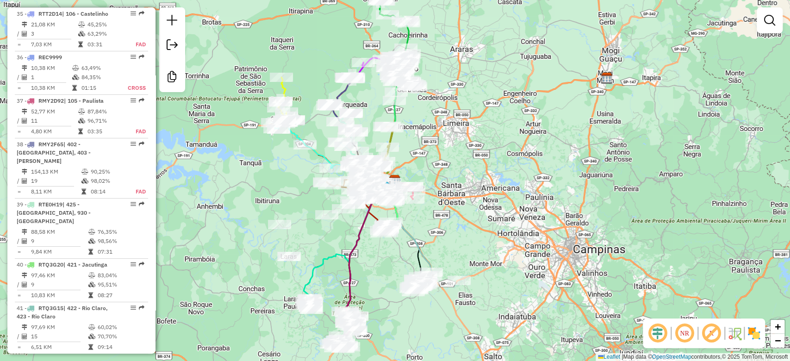
select select "**********"
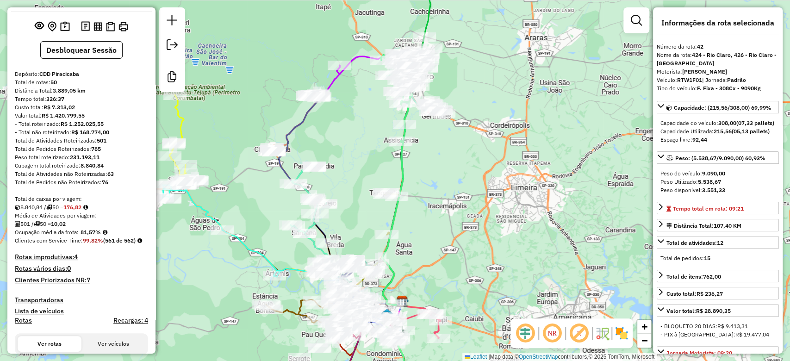
scroll to position [0, 0]
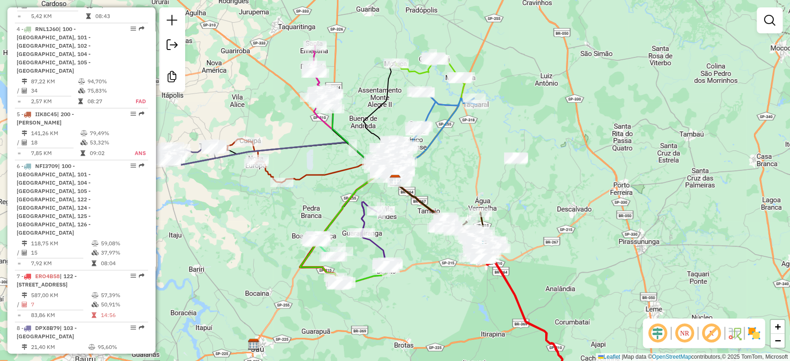
scroll to position [617, 0]
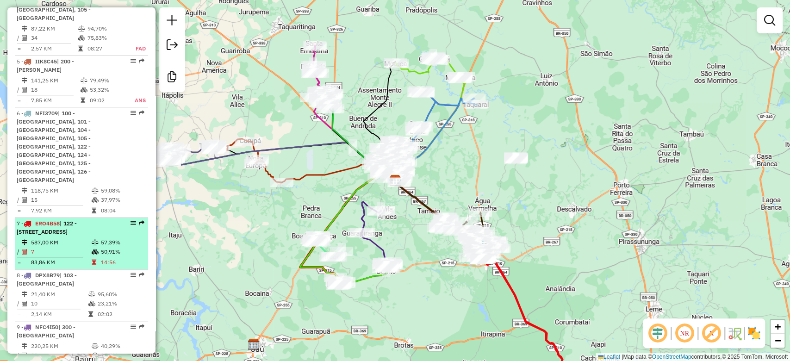
click at [120, 238] on td "57,39%" at bounding box center [122, 242] width 44 height 9
select select "**********"
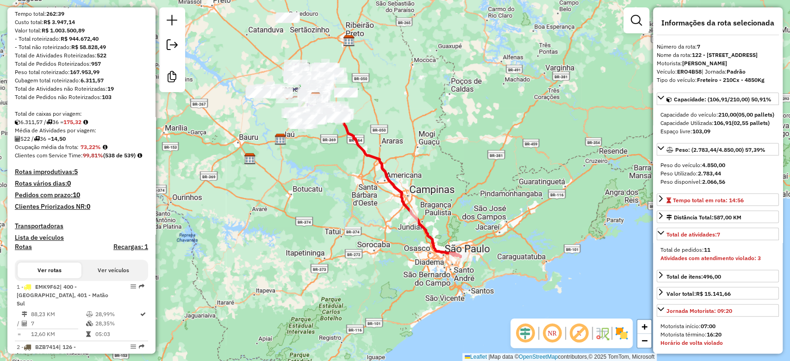
scroll to position [0, 0]
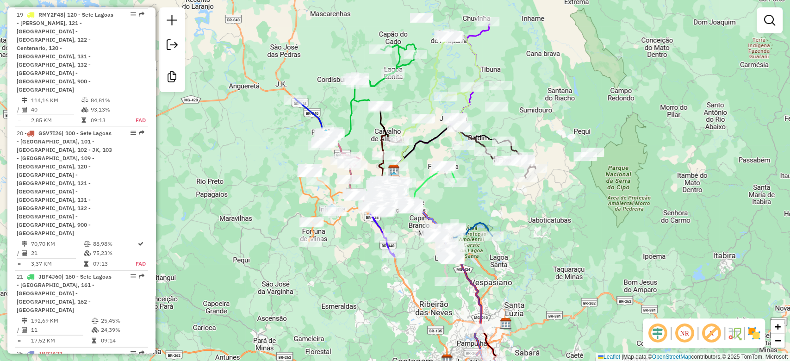
scroll to position [1481, 0]
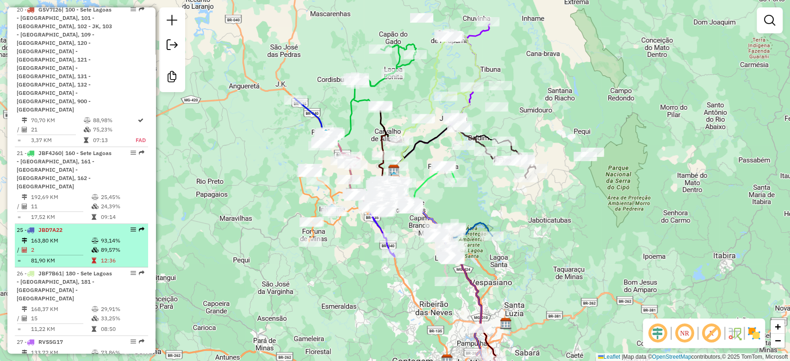
click at [81, 236] on td "163,80 KM" at bounding box center [61, 240] width 61 height 9
select select "**********"
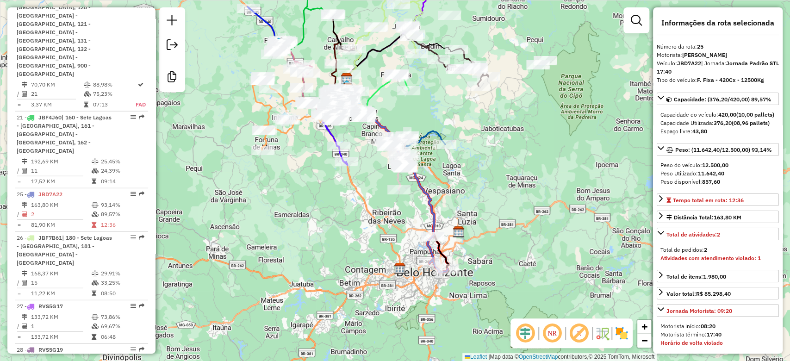
scroll to position [1456, 0]
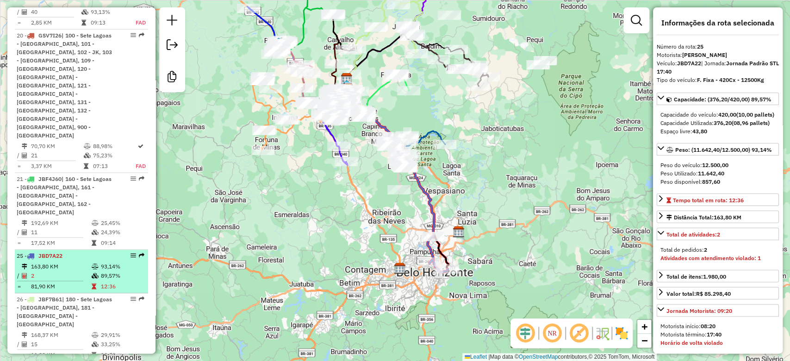
click at [69, 252] on div "25 - JBD7A22" at bounding box center [66, 256] width 98 height 8
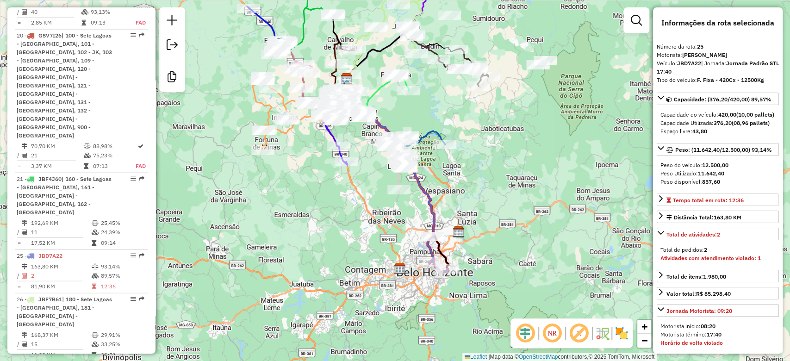
scroll to position [185, 0]
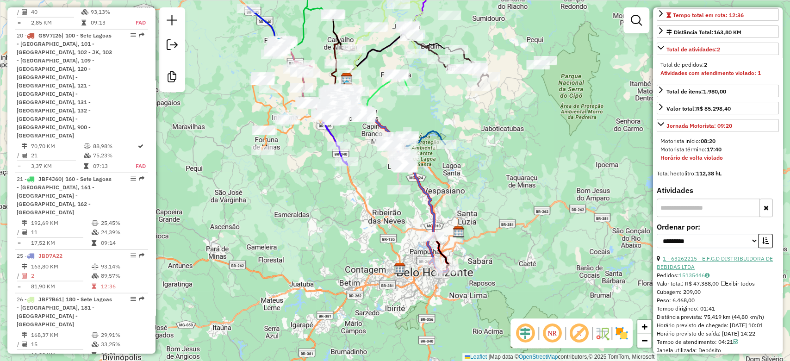
click at [697, 270] on link "1 - 63262215 - E.F.G.D DISTRIBUIDORA DE BEBIDAS LTDA" at bounding box center [715, 262] width 116 height 15
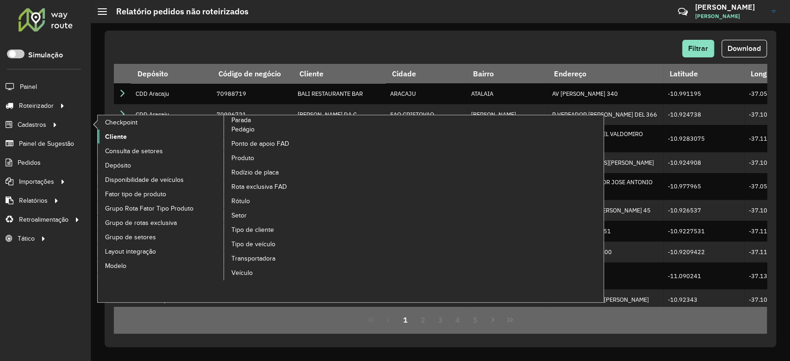
click at [119, 133] on span "Cliente" at bounding box center [116, 137] width 22 height 10
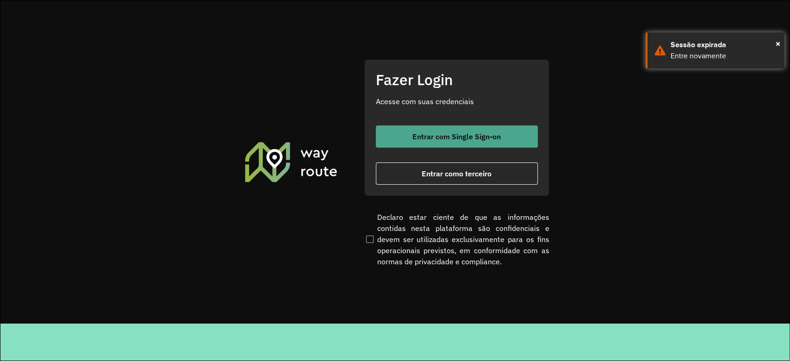
click at [431, 127] on button "Entrar com Single Sign-on" at bounding box center [457, 136] width 162 height 22
